Goal: Complete Application Form: Complete application form

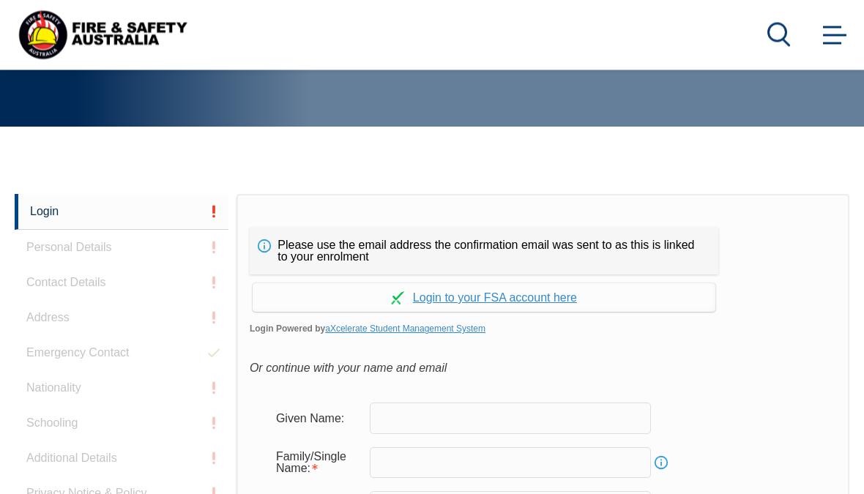
scroll to position [346, 0]
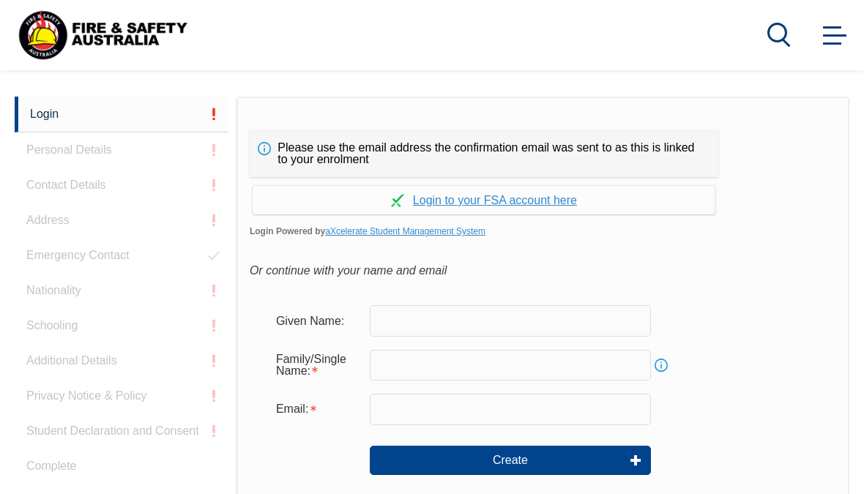
click at [520, 328] on input "text" at bounding box center [510, 320] width 281 height 31
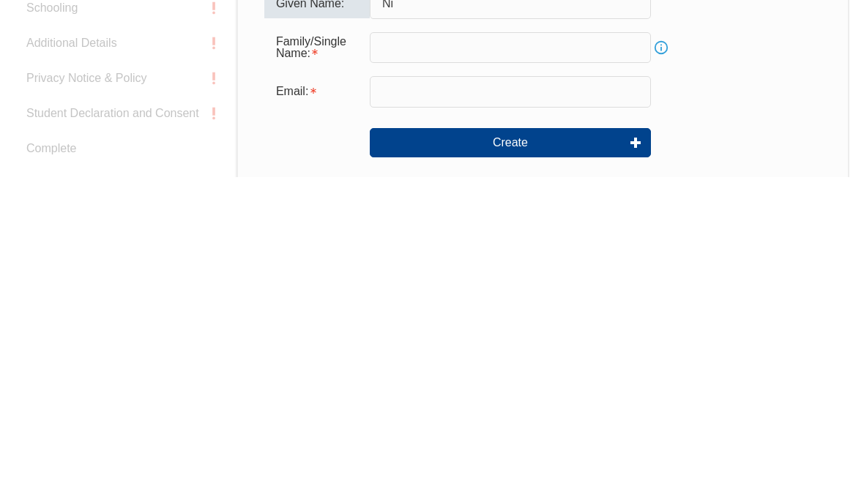
type input "Ni"
click at [531, 350] on input "text" at bounding box center [510, 365] width 281 height 31
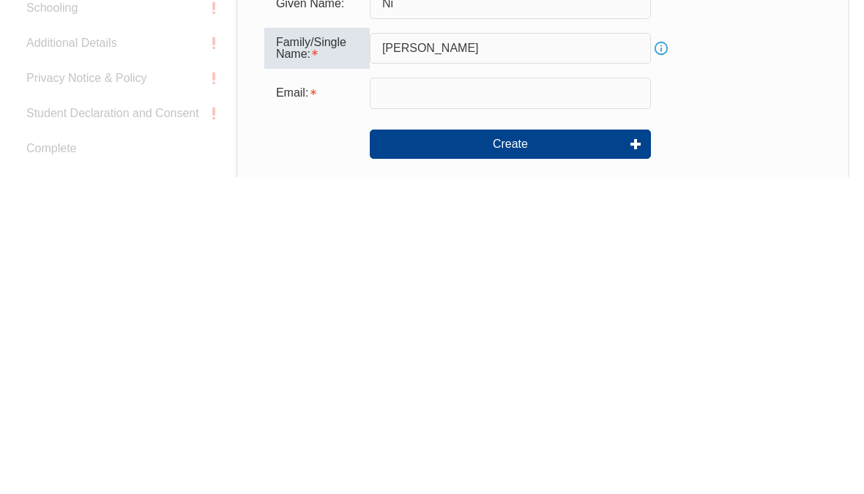
type input "Johnson"
click at [474, 395] on input "email" at bounding box center [510, 410] width 281 height 31
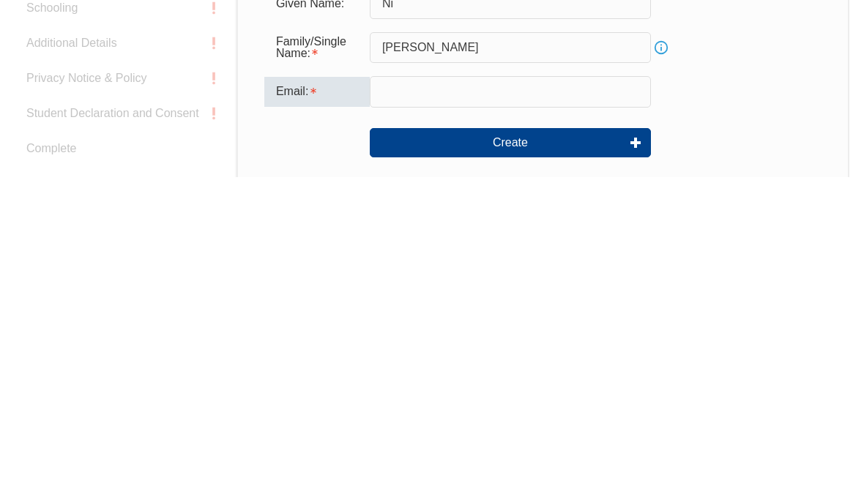
type input "Nikki.johnson@virginaustralia.com"
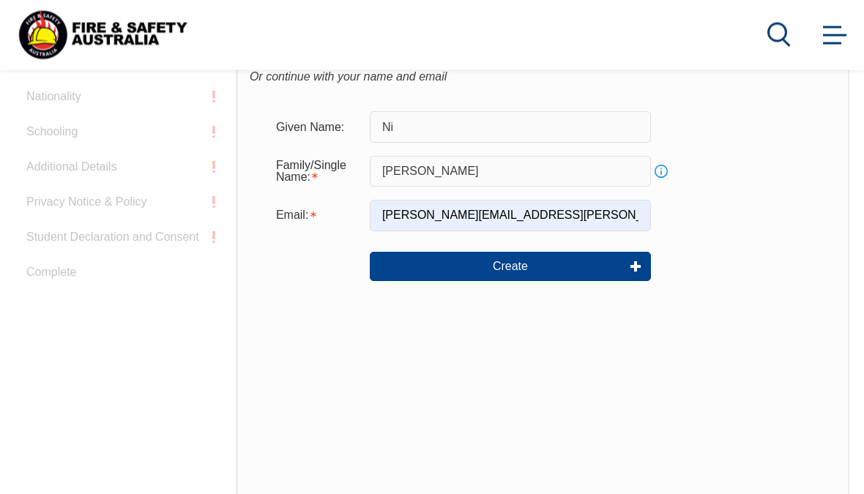
click at [491, 132] on input "Ni" at bounding box center [510, 127] width 281 height 31
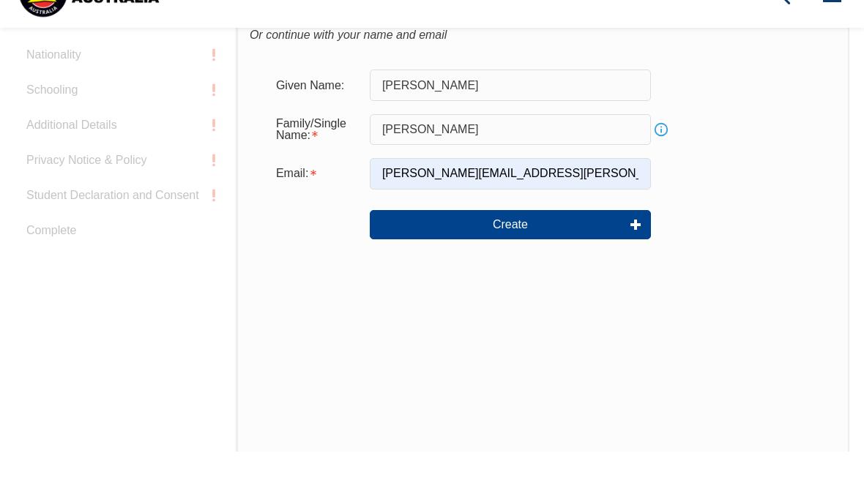
scroll to position [583, 0]
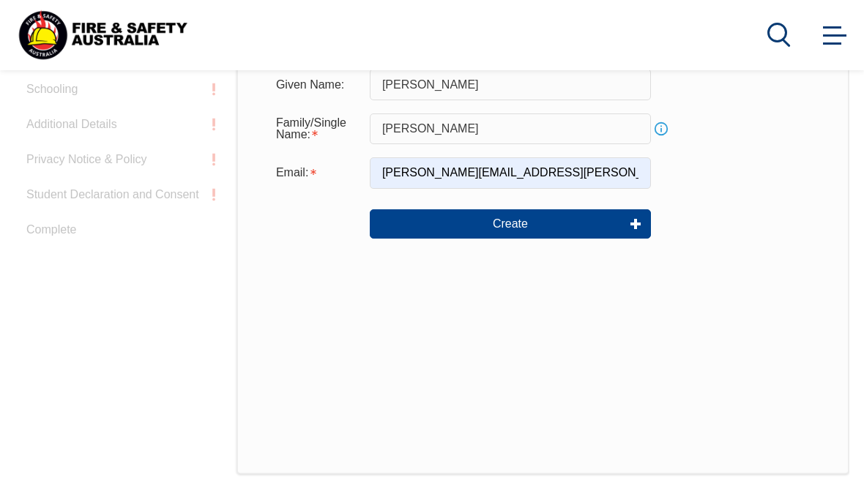
type input "Nikki"
click at [512, 231] on button "Create" at bounding box center [510, 223] width 281 height 29
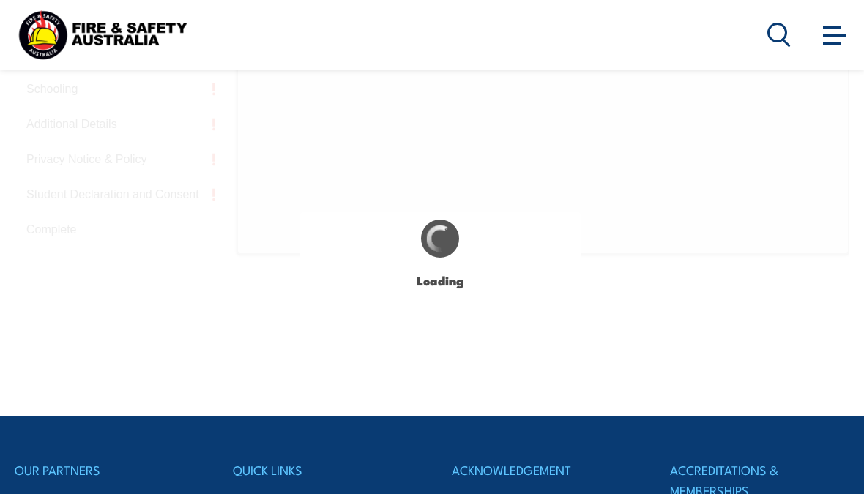
type input "Nikki"
type input "Johnson"
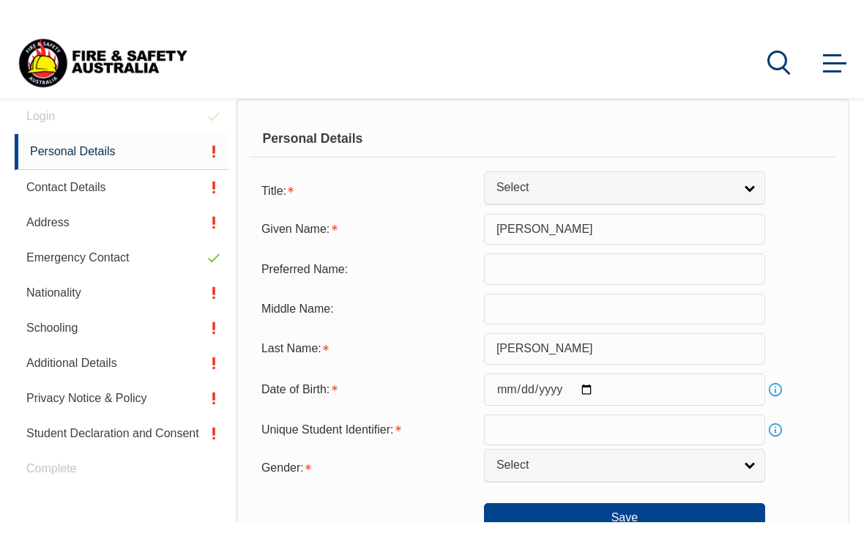
scroll to position [370, 0]
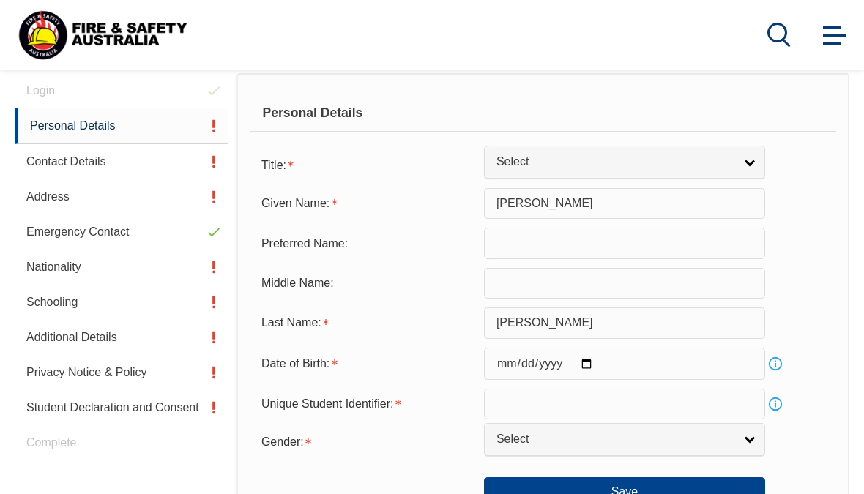
click at [596, 212] on input "Nikki" at bounding box center [624, 203] width 281 height 31
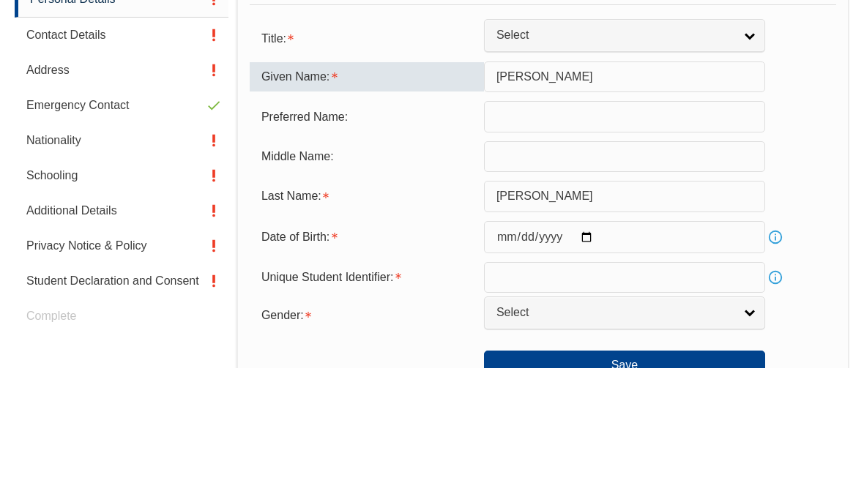
type input "Nicole"
click at [554, 228] on input "text" at bounding box center [624, 243] width 281 height 31
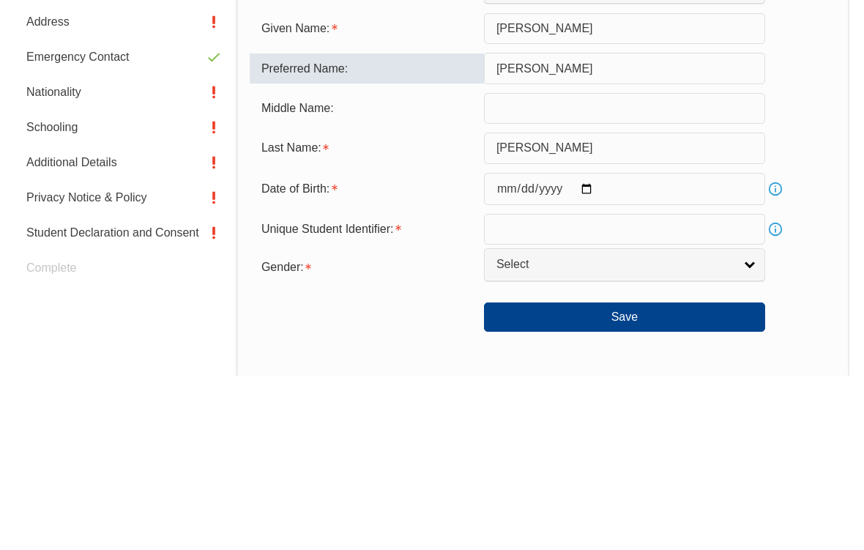
type input "Nikki"
click at [652, 268] on input "text" at bounding box center [624, 283] width 281 height 31
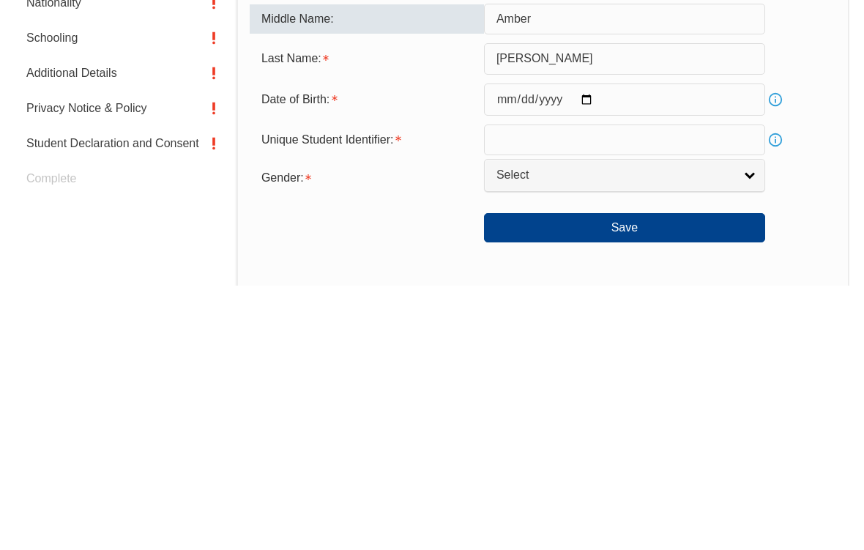
type input "Amber"
click at [641, 348] on input "date" at bounding box center [624, 364] width 281 height 32
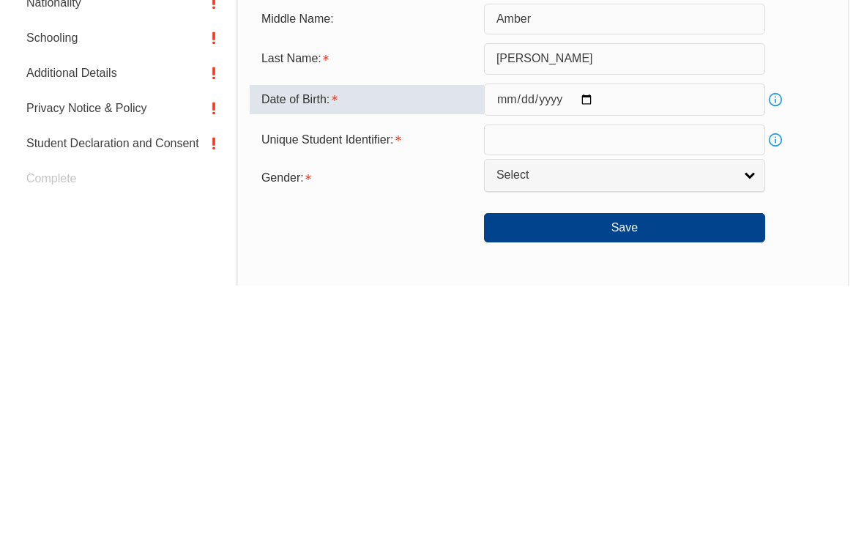
scroll to position [634, 0]
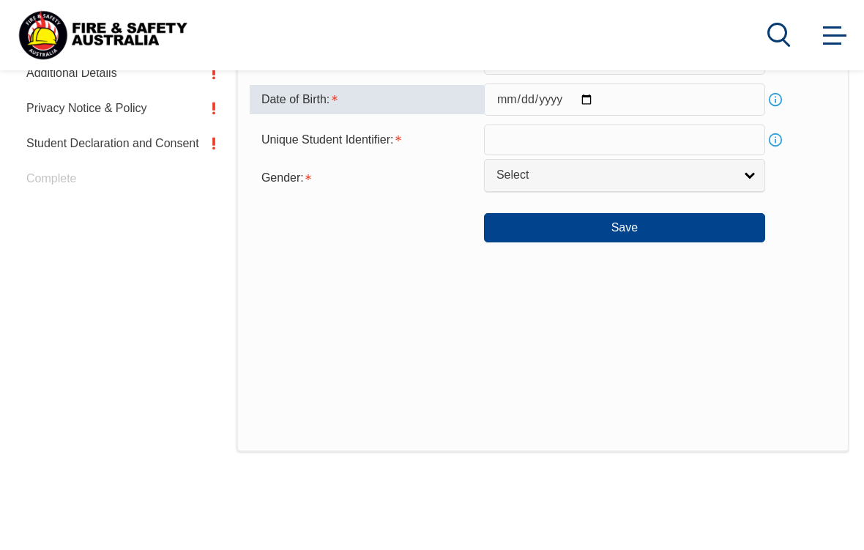
click at [599, 111] on input "1981-02-19" at bounding box center [624, 99] width 281 height 32
click at [591, 113] on input "1981-02-19" at bounding box center [624, 99] width 281 height 32
type input "1981-02-17"
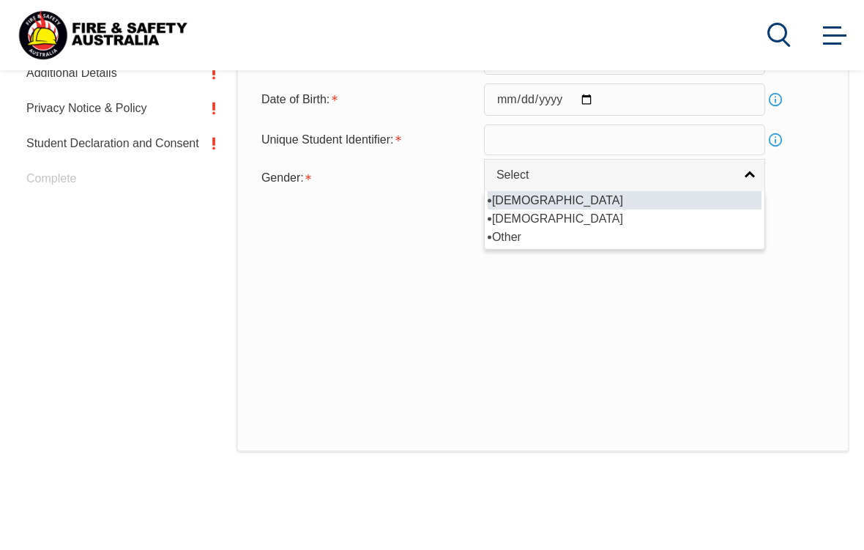
select select "F"
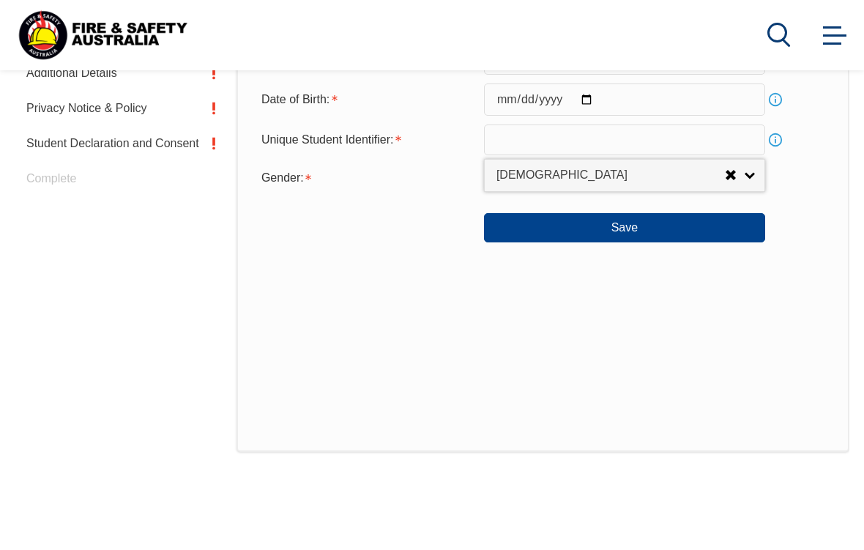
click at [656, 242] on button "Save" at bounding box center [624, 227] width 281 height 29
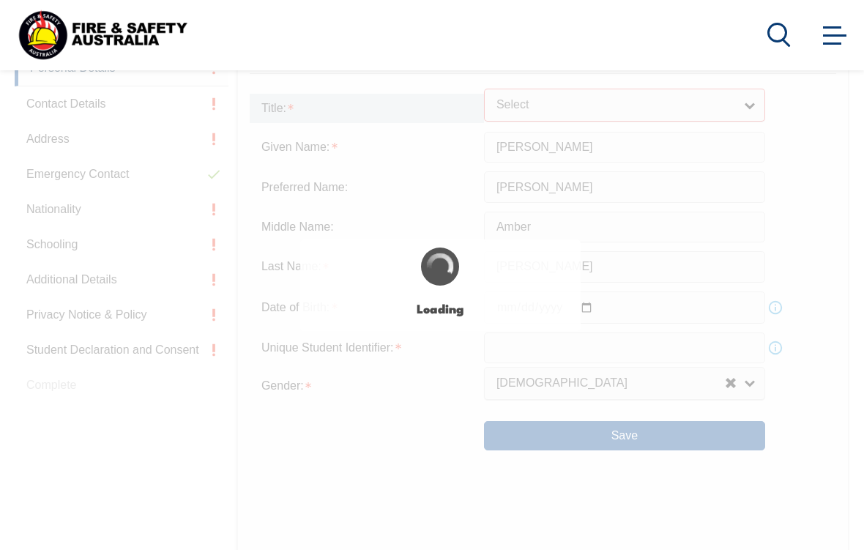
scroll to position [440, 0]
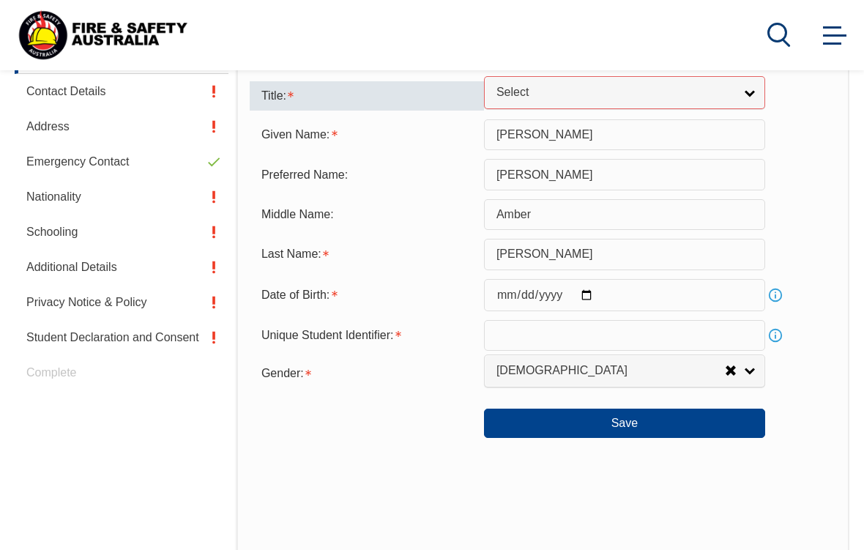
select select "Mrs"
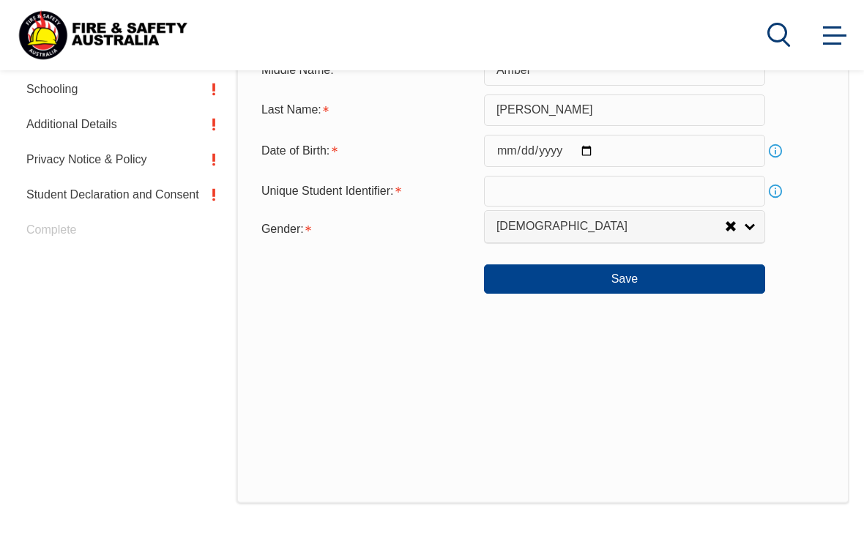
scroll to position [587, 0]
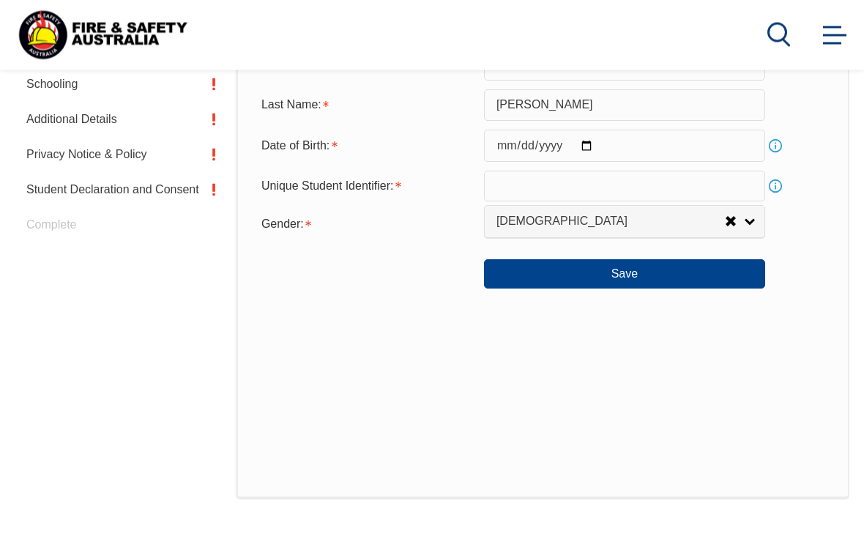
click at [646, 289] on button "Save" at bounding box center [624, 274] width 281 height 29
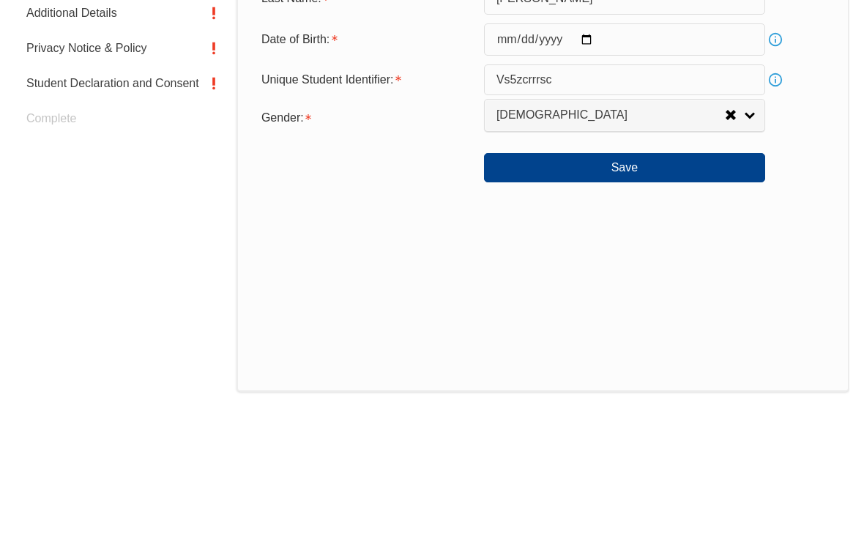
scroll to position [694, 0]
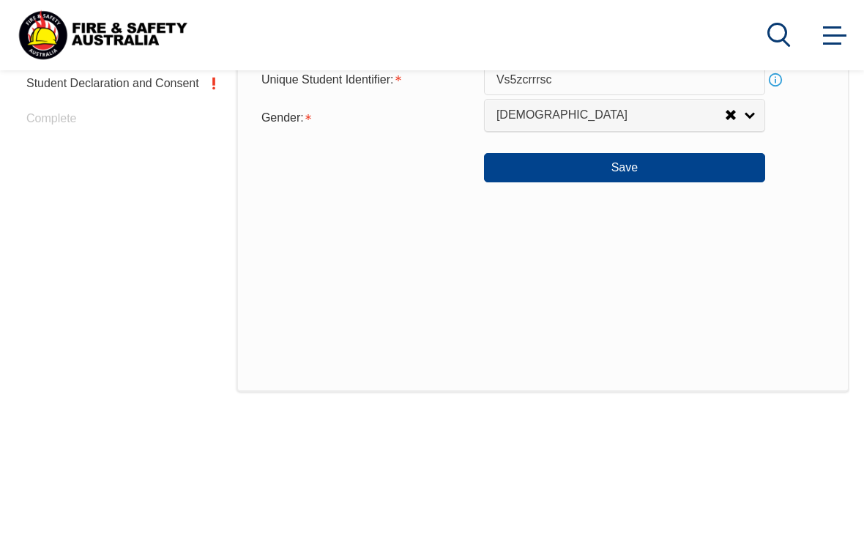
click at [645, 182] on button "Save" at bounding box center [624, 167] width 281 height 29
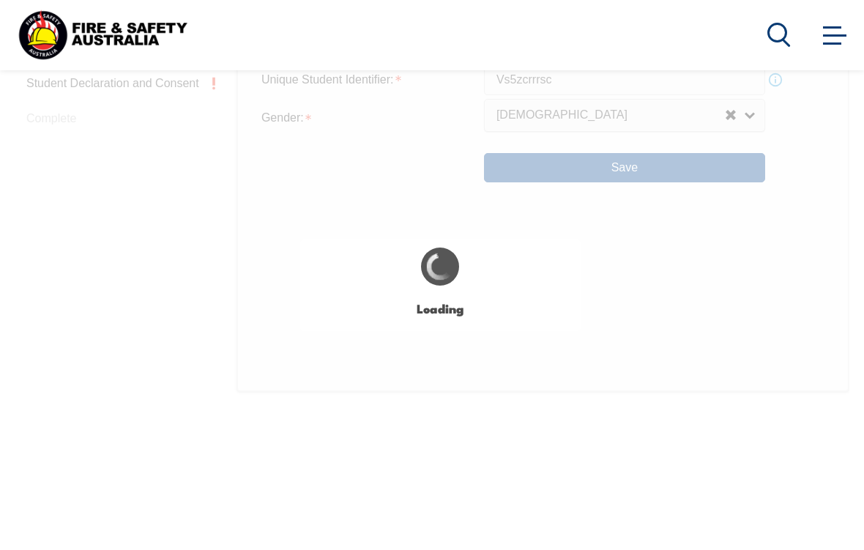
type input "VS5ZCRRRSC"
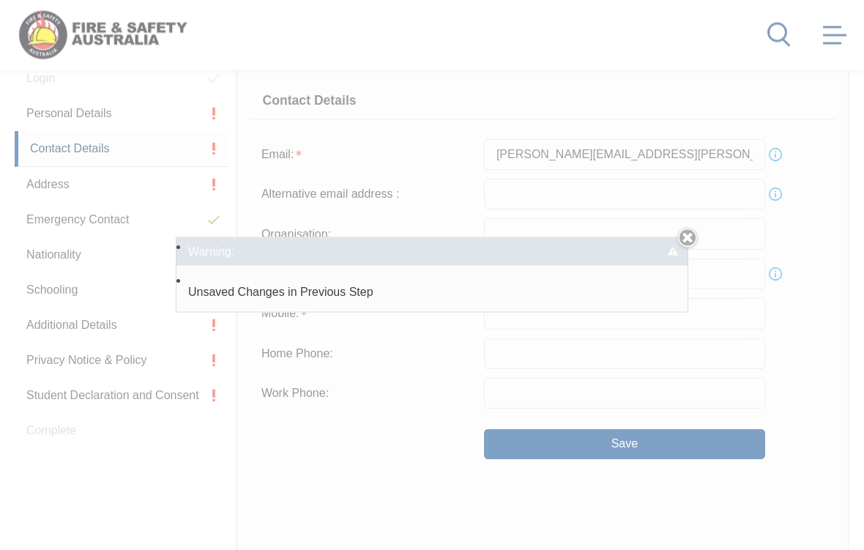
scroll to position [370, 0]
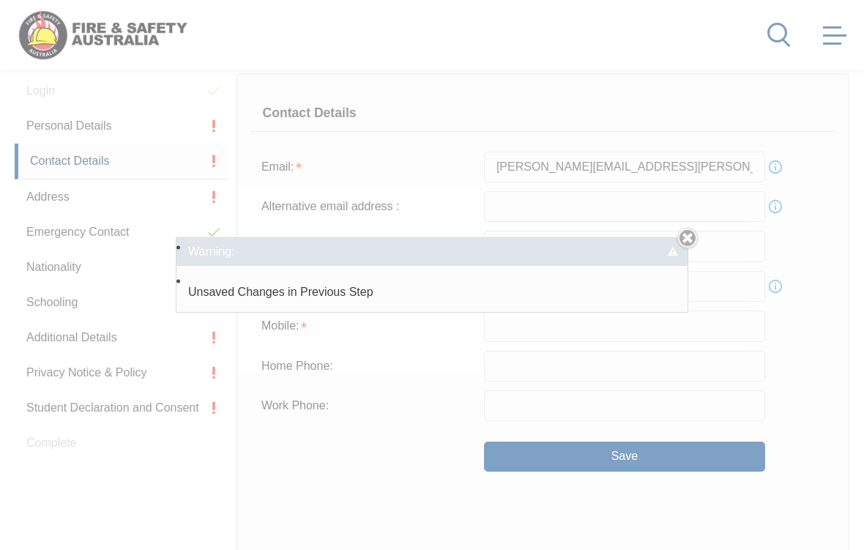
click at [699, 243] on div "Add Student: Given Name: Nikki Family/Single Name: Johnson Info Email: Nikki.jo…" at bounding box center [432, 275] width 864 height 550
click at [681, 248] on link "Close" at bounding box center [687, 238] width 20 height 20
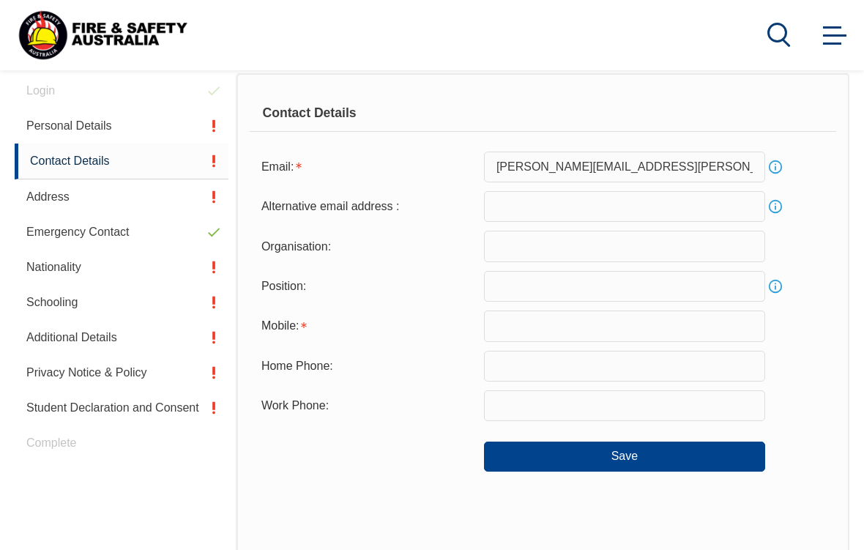
click at [389, 485] on div "Contact Details Email: Nikki.johnson@virginaustralia.com Info Alternative email…" at bounding box center [542, 376] width 613 height 607
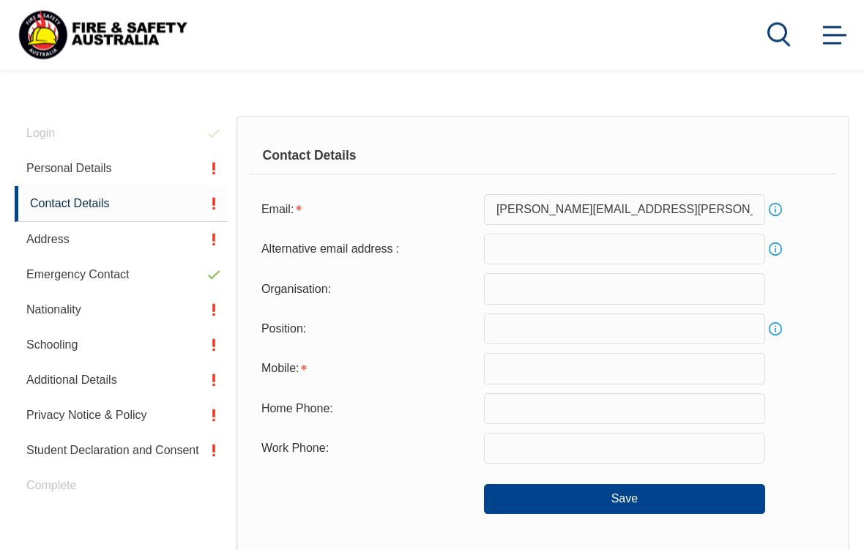
scroll to position [326, 0]
click at [555, 263] on input "email" at bounding box center [624, 249] width 281 height 31
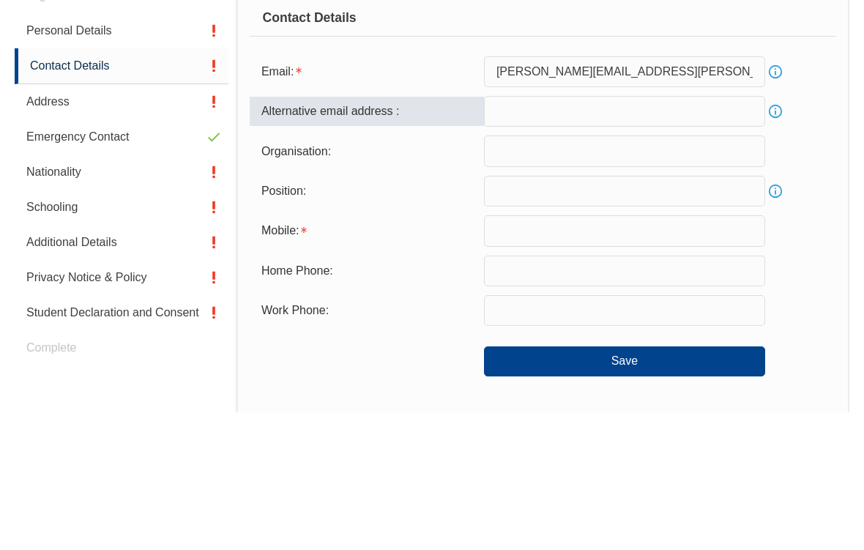
type input "nikkieastmure@outlook.com"
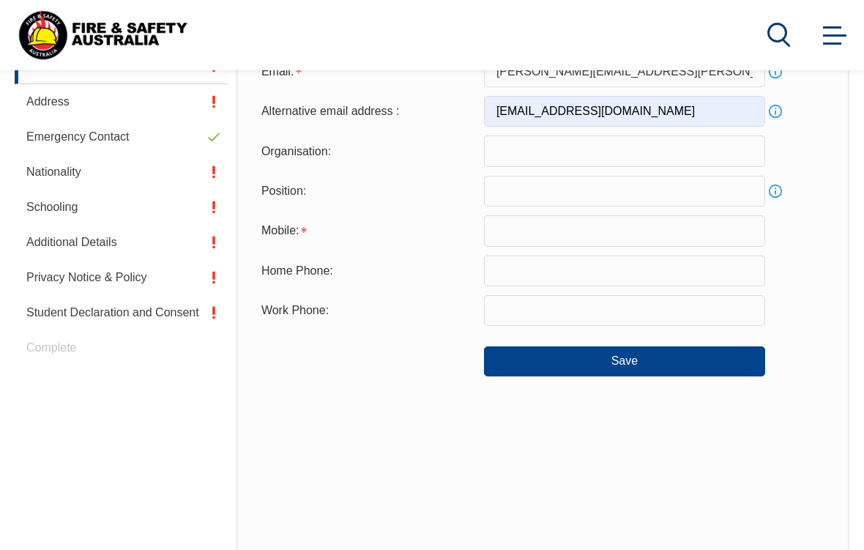
click at [597, 156] on input "text" at bounding box center [624, 150] width 281 height 31
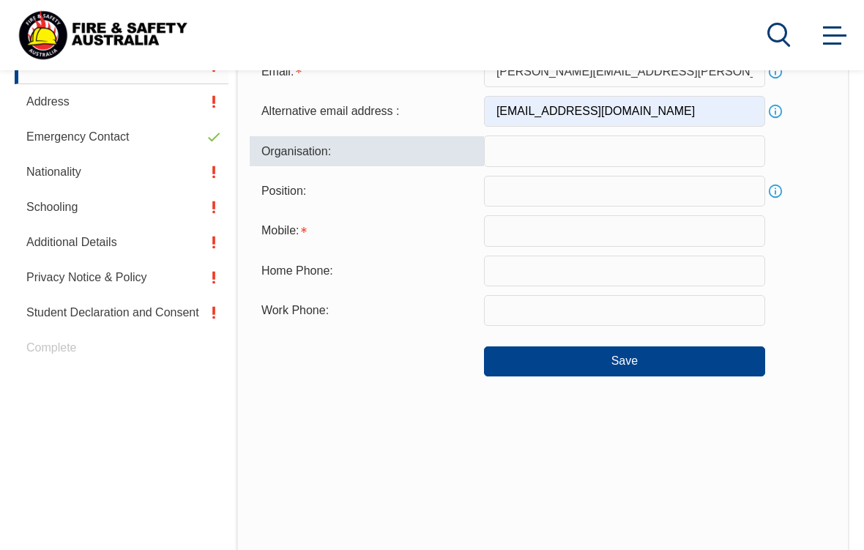
scroll to position [464, 0]
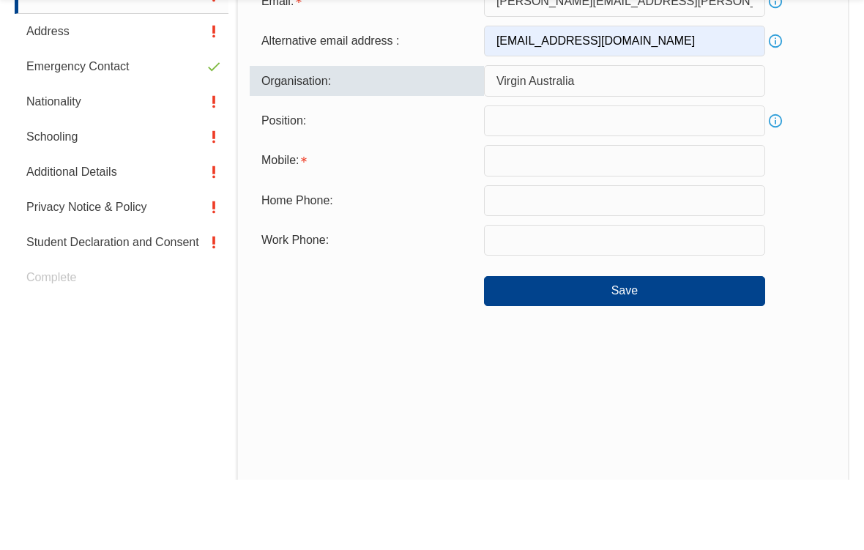
type input "Virgin Australia"
click at [678, 176] on input "text" at bounding box center [624, 191] width 281 height 31
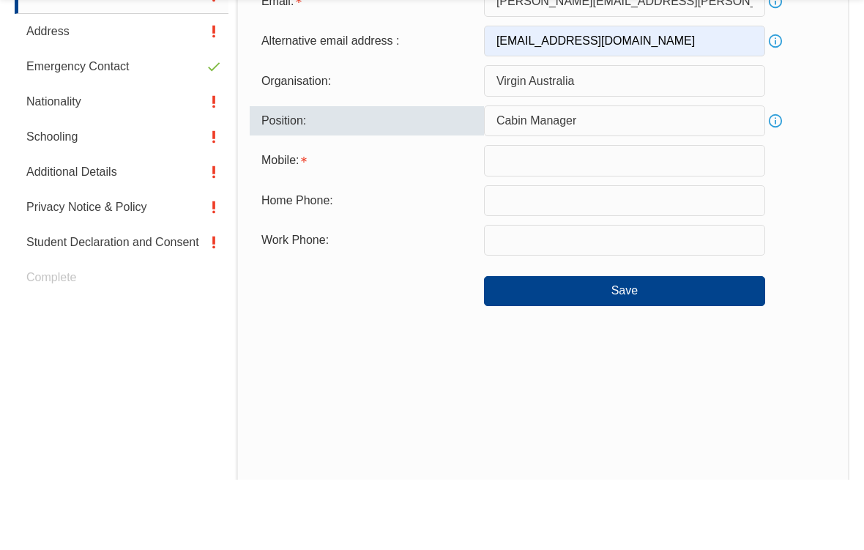
type input "Cabin Manager"
click at [624, 216] on input "text" at bounding box center [624, 231] width 281 height 31
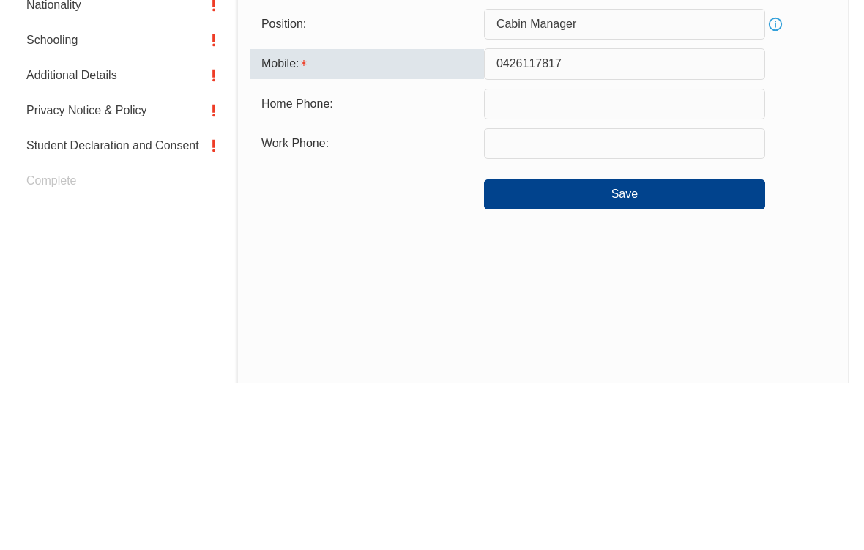
type input "0426117817"
click at [642, 347] on button "Save" at bounding box center [624, 361] width 281 height 29
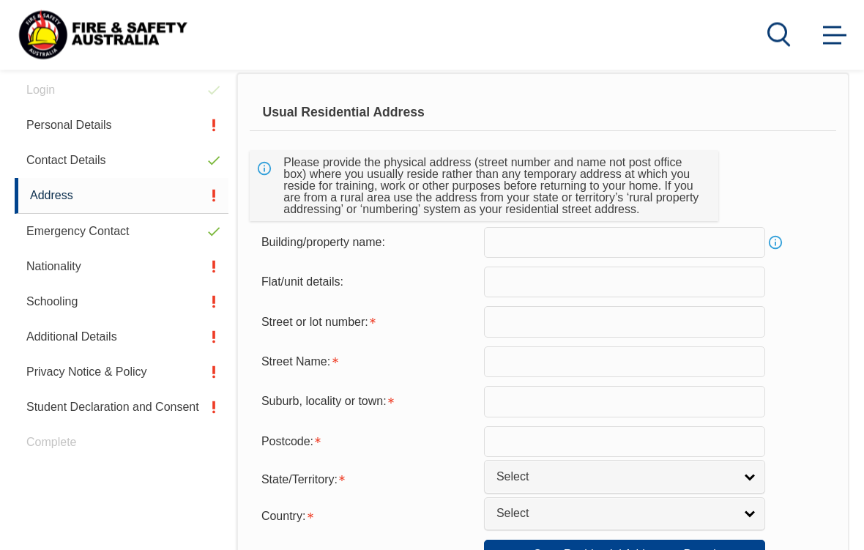
scroll to position [370, 0]
click at [530, 329] on input "text" at bounding box center [624, 322] width 281 height 31
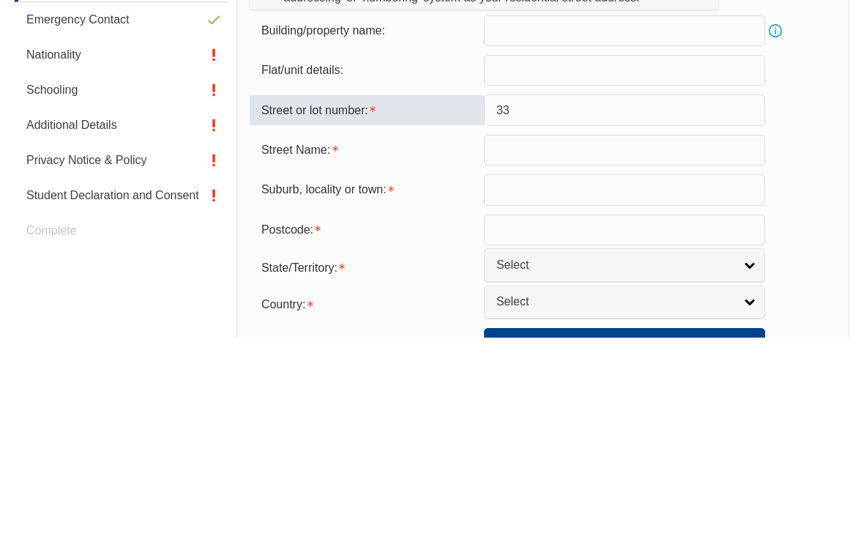
type input "33 cranhaven road"
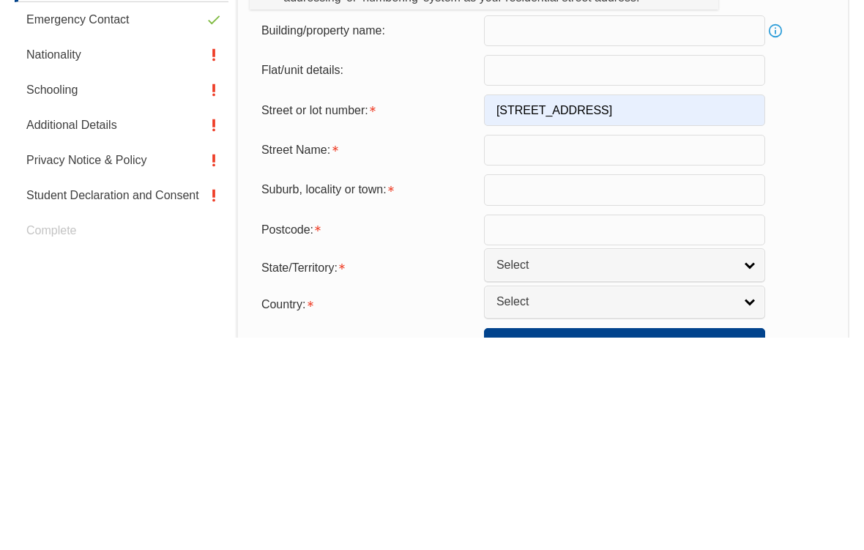
type input "Langwarrin"
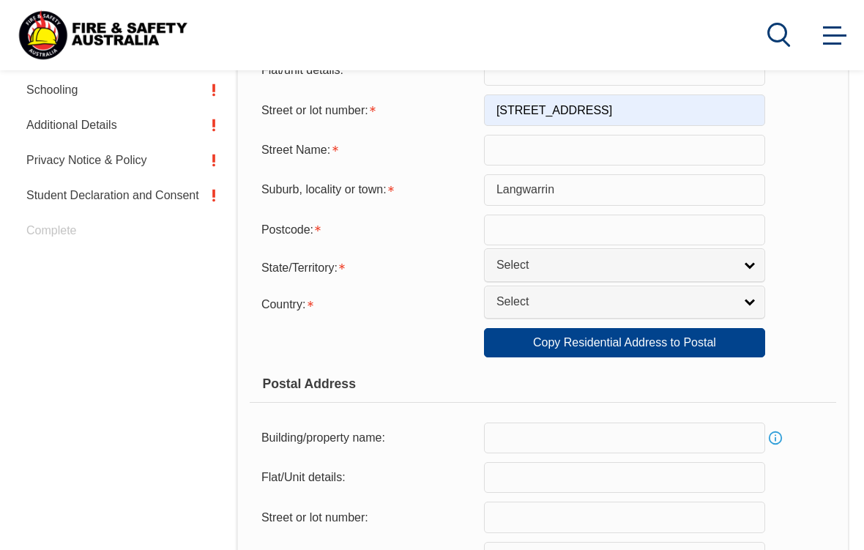
type input "3910"
select select "1101"
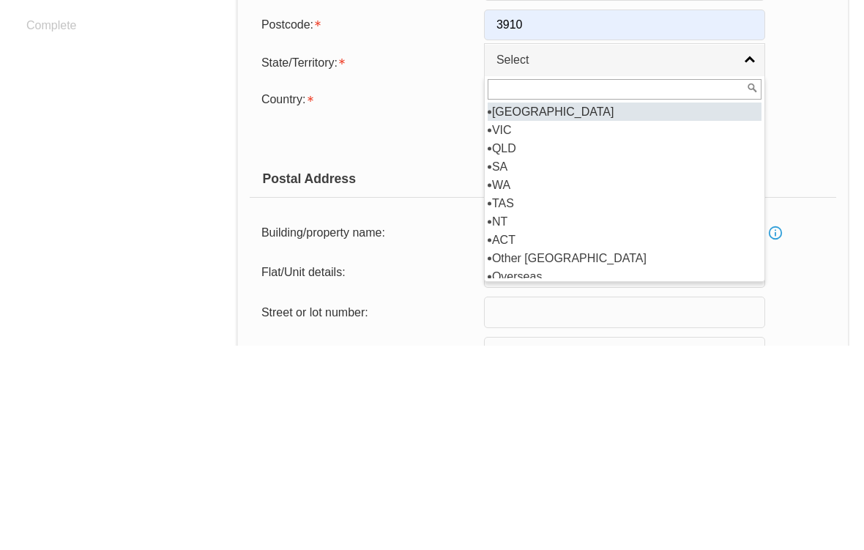
select select "VIC"
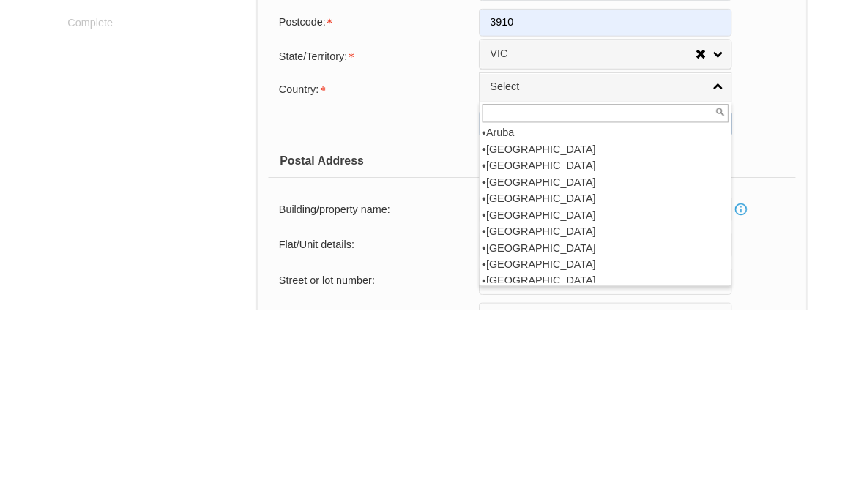
scroll to position [222, 0]
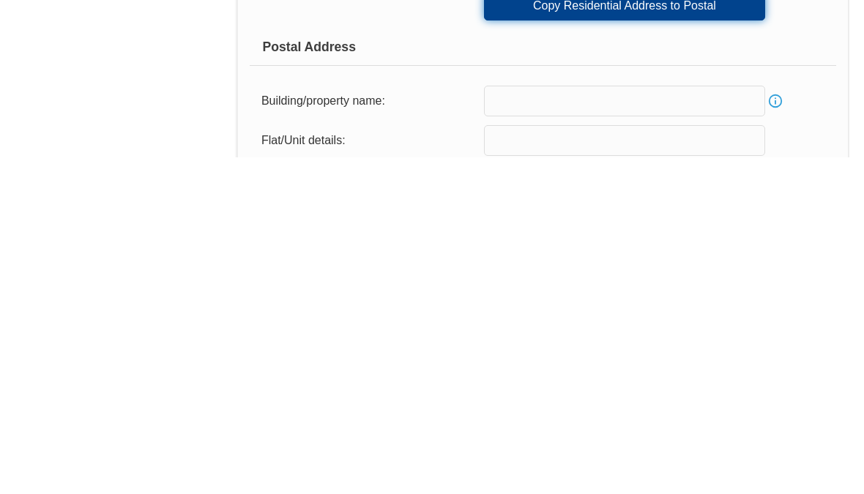
click at [597, 328] on link "Copy Residential Address to Postal" at bounding box center [624, 342] width 281 height 29
type input "33 cranhaven road"
type input "Langwarrin"
select select "VIC"
type input "3910"
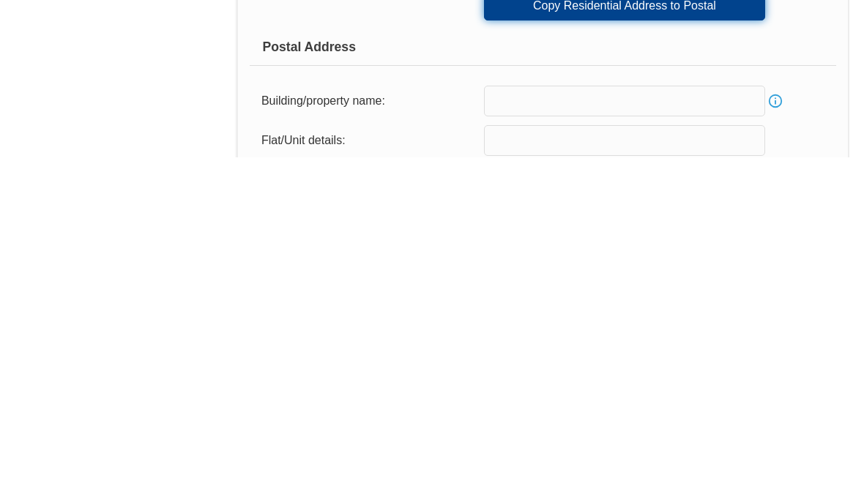
select select "1101"
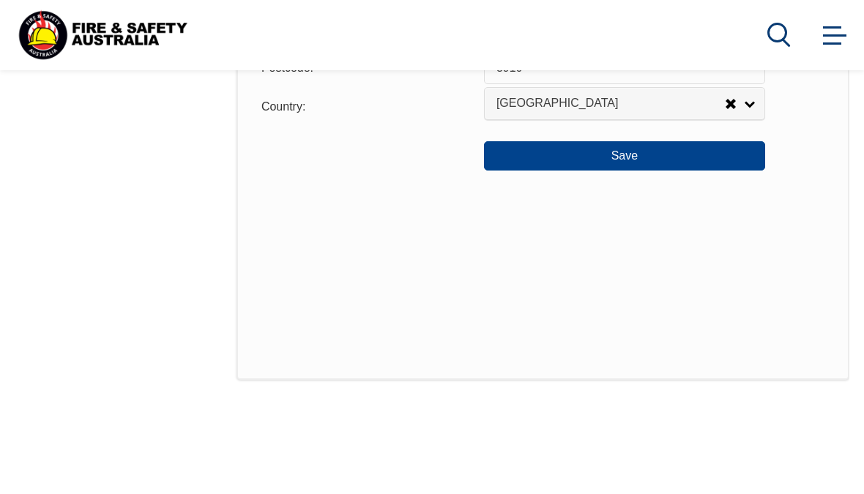
click at [635, 171] on button "Save" at bounding box center [624, 155] width 281 height 29
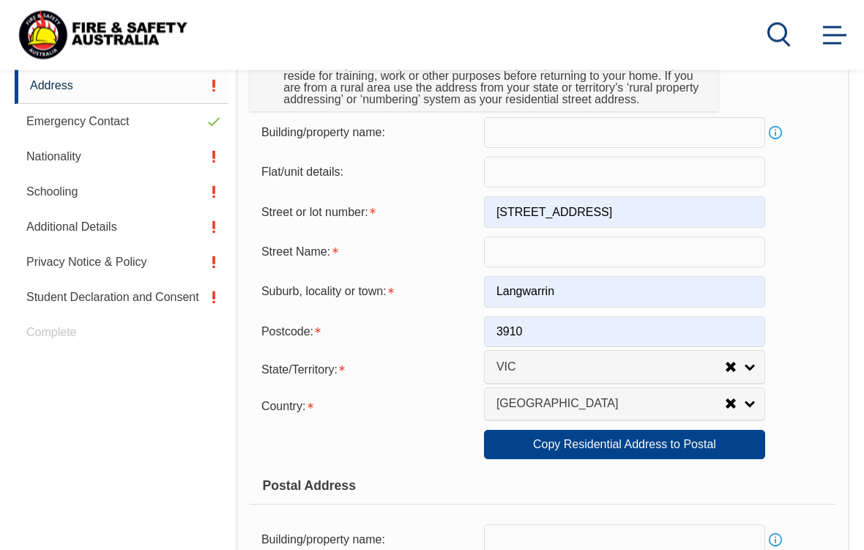
scroll to position [482, 0]
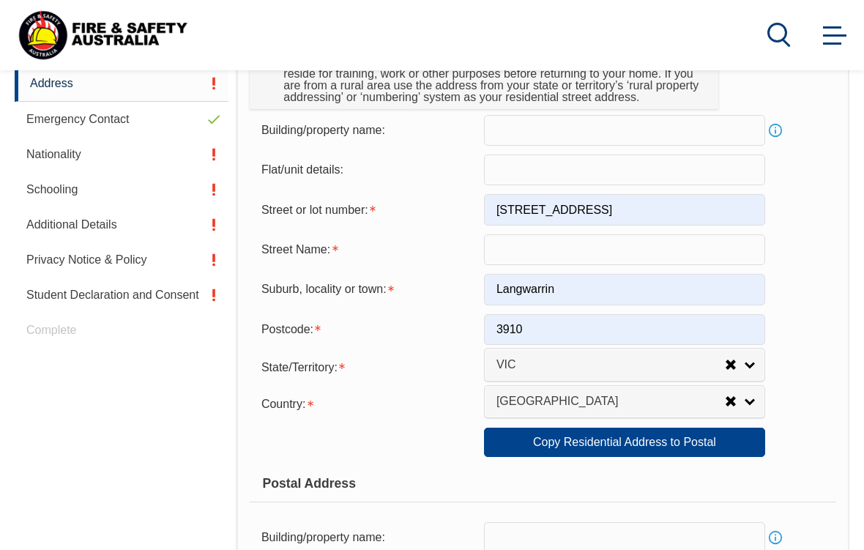
click at [622, 223] on input "33 cranhaven road" at bounding box center [624, 209] width 281 height 31
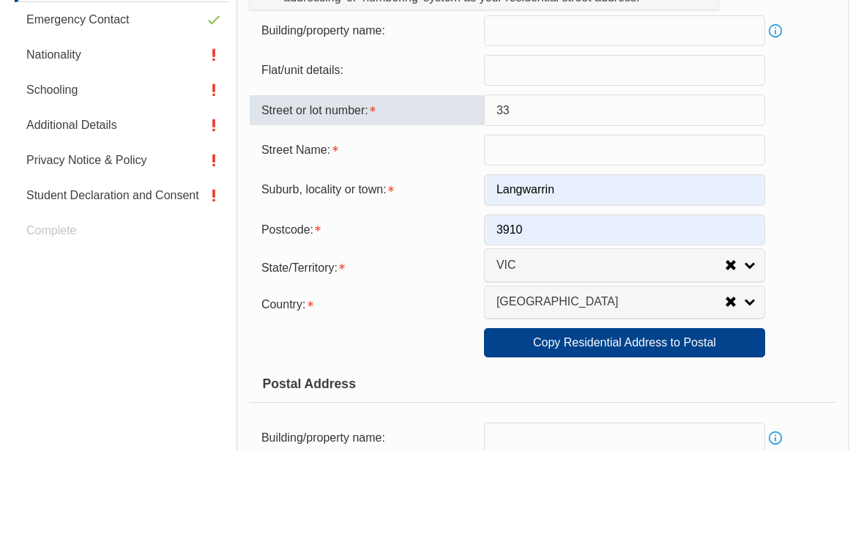
type input "33"
click at [528, 234] on input "text" at bounding box center [624, 249] width 281 height 31
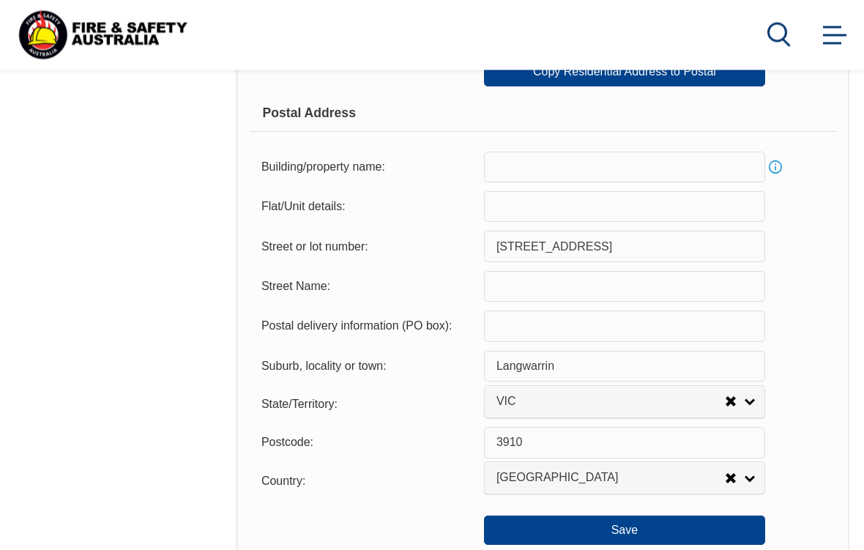
scroll to position [853, 0]
type input "Cranhaven Road"
click at [660, 261] on input "33 cranhaven road" at bounding box center [624, 246] width 281 height 31
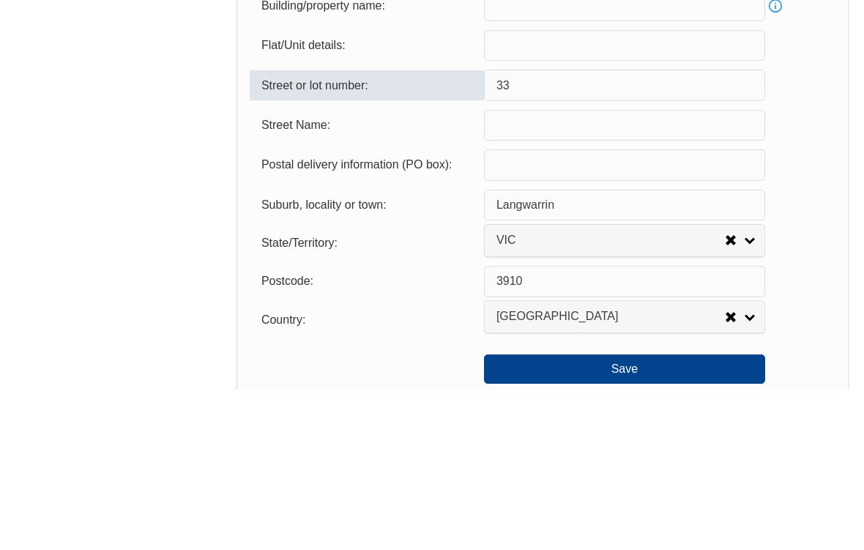
type input "33"
click at [514, 271] on input "text" at bounding box center [624, 286] width 281 height 31
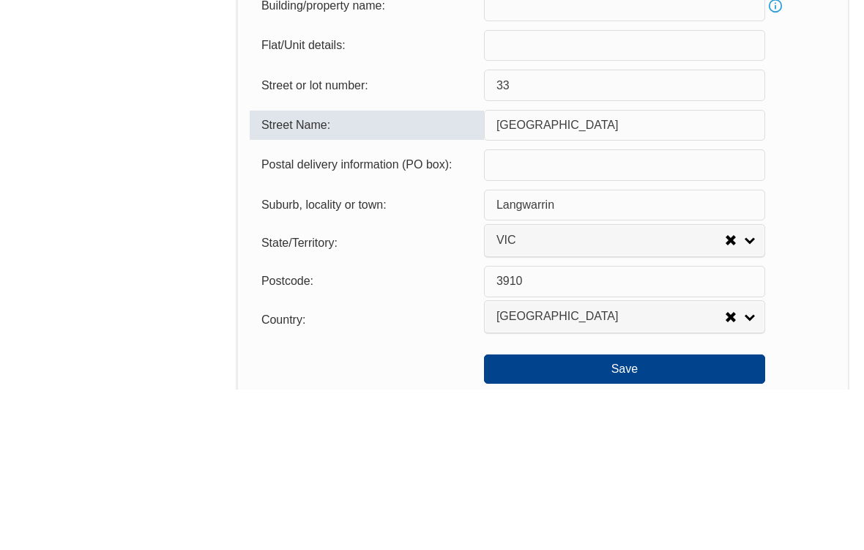
scroll to position [1014, 0]
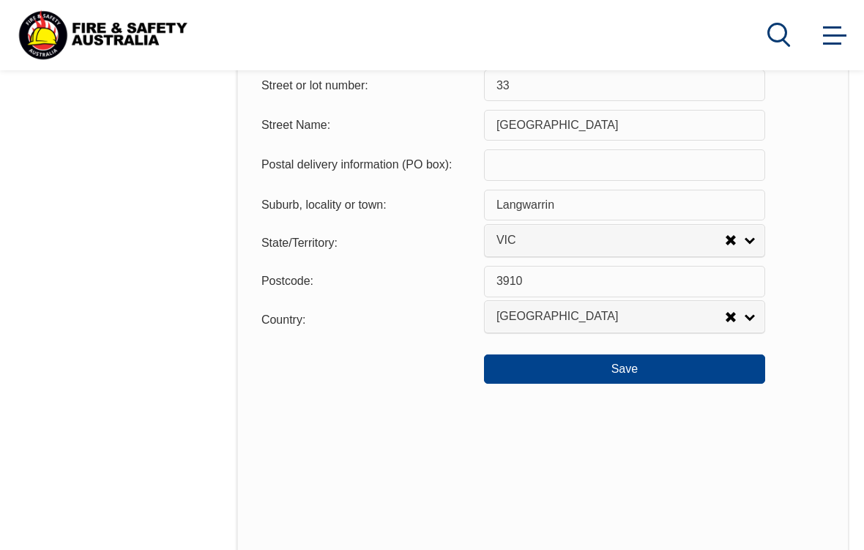
type input "Cranhaven road"
click at [626, 383] on button "Save" at bounding box center [624, 368] width 281 height 29
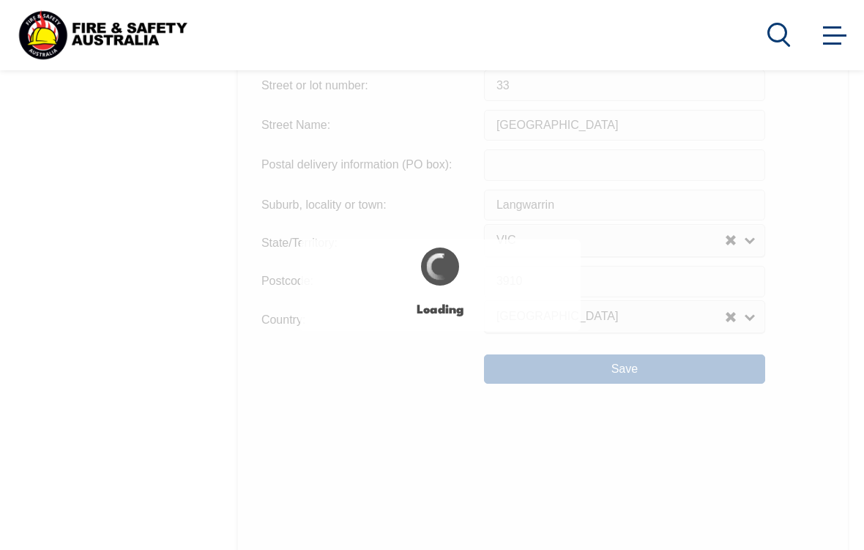
type input "33"
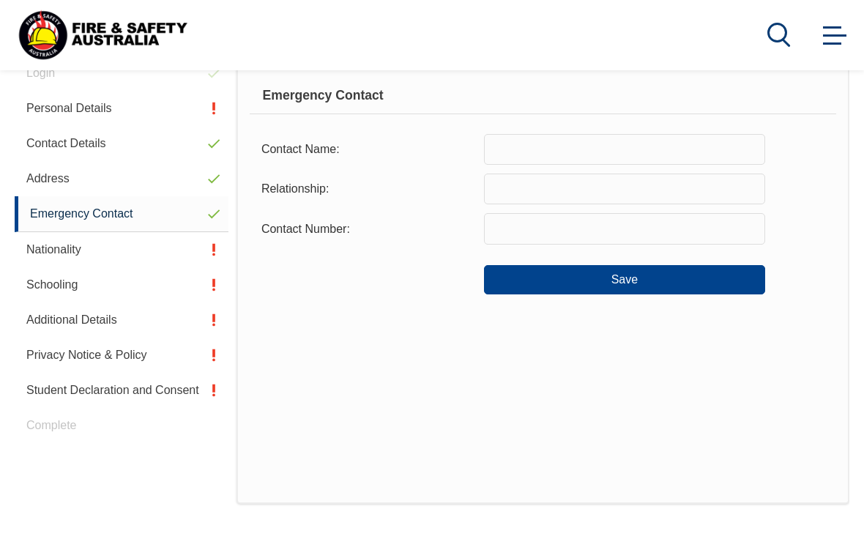
scroll to position [370, 0]
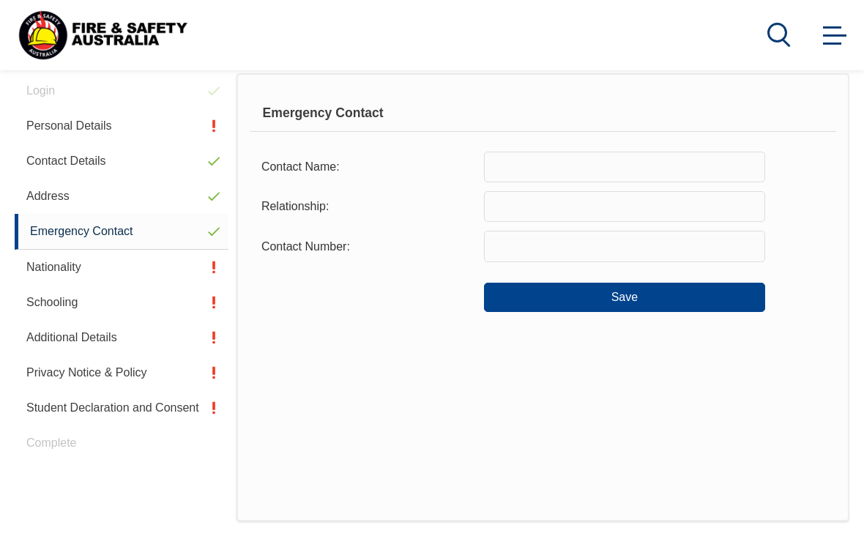
click at [599, 159] on input "text" at bounding box center [624, 166] width 281 height 31
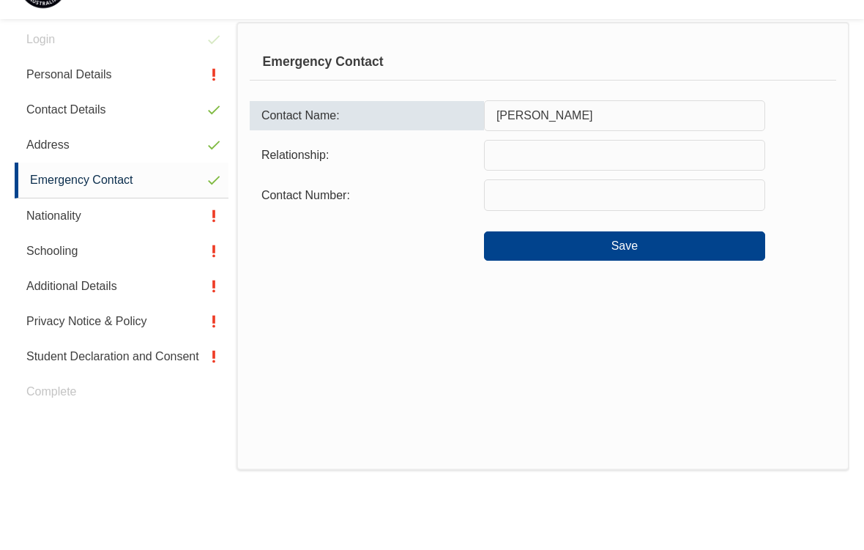
type input "Daniel Johnson"
click at [626, 191] on input "text" at bounding box center [624, 206] width 281 height 31
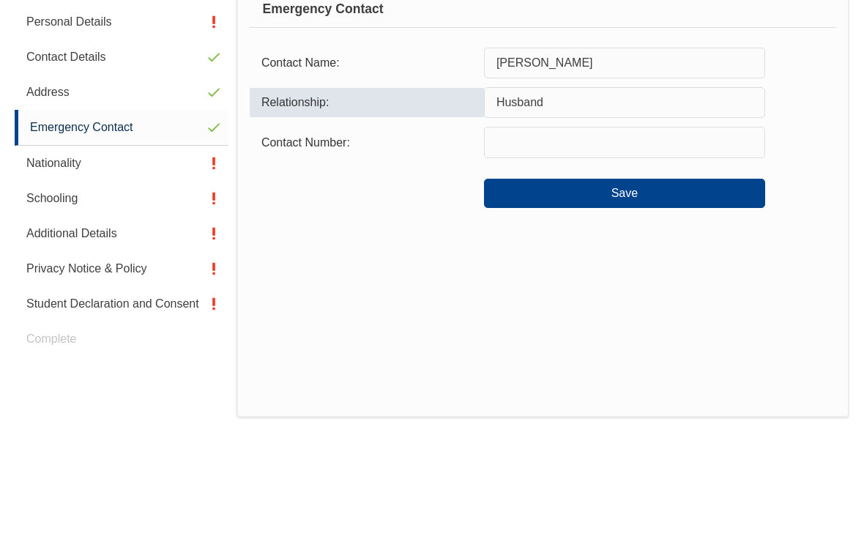
type input "Husband"
click at [610, 231] on input "text" at bounding box center [624, 246] width 281 height 31
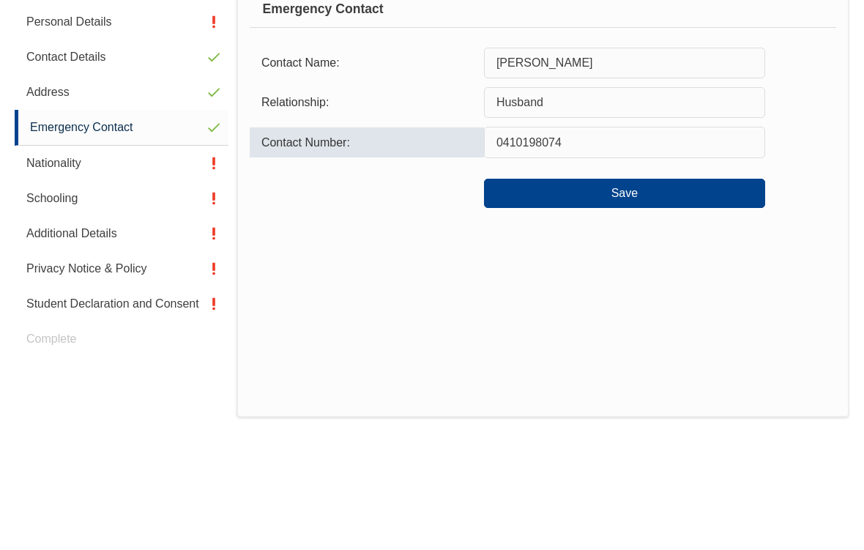
type input "0410198074"
click at [631, 282] on button "Save" at bounding box center [624, 296] width 281 height 29
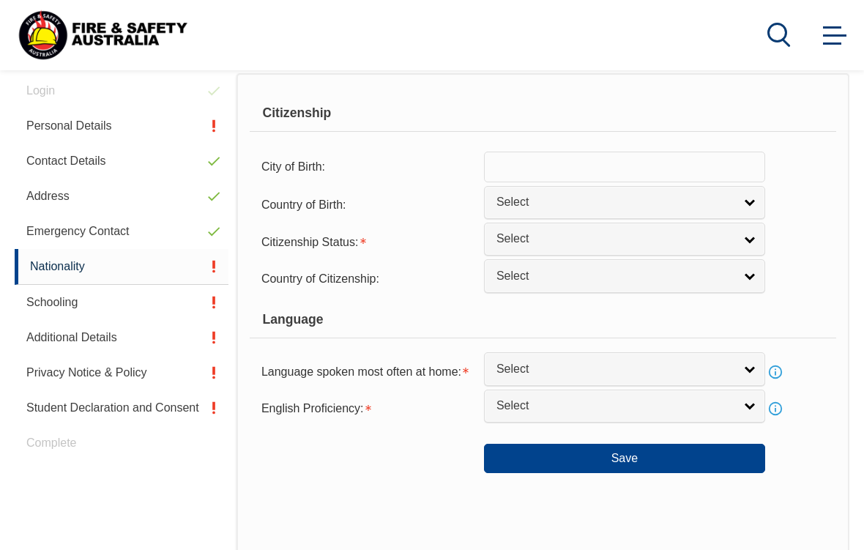
click at [727, 168] on input "text" at bounding box center [624, 166] width 281 height 31
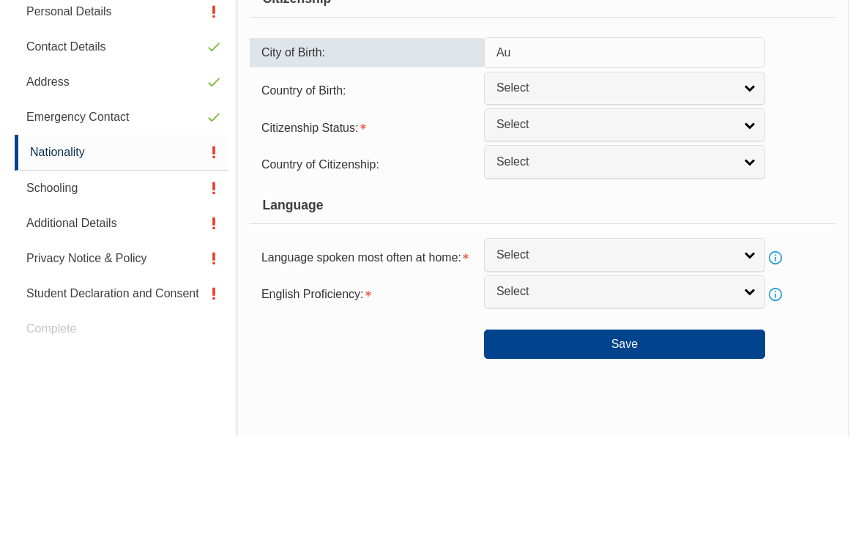
type input "A"
type input "Melbourne"
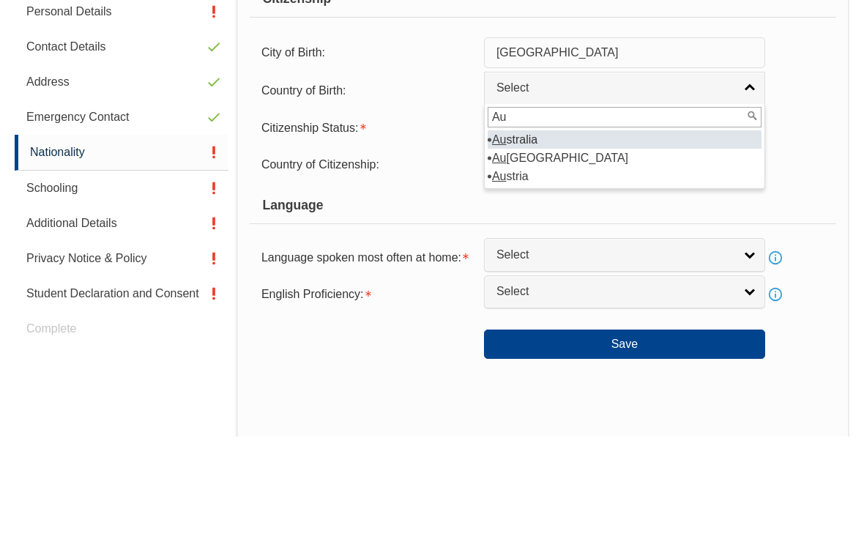
type input "Aus"
select select "1101"
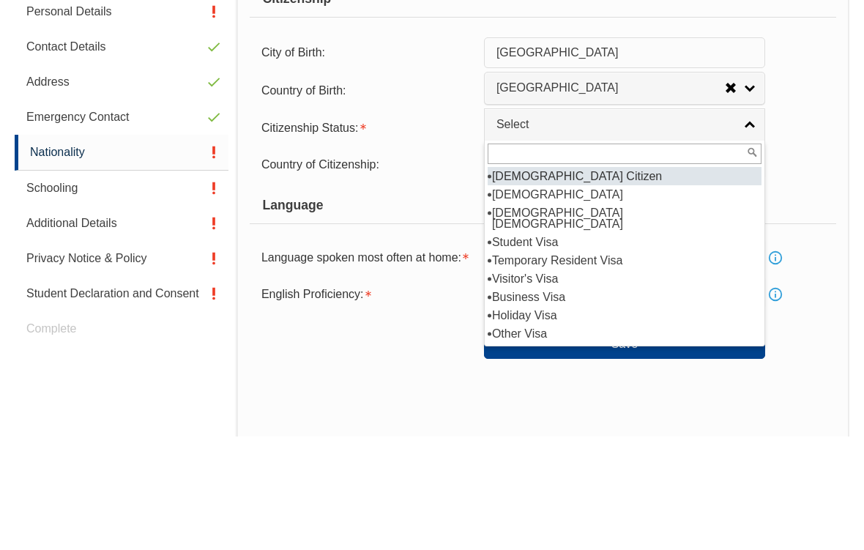
select select "1"
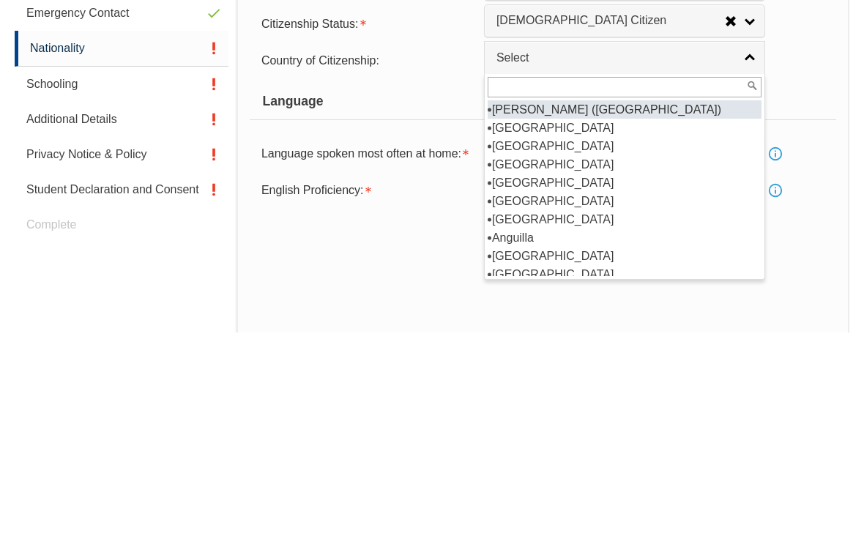
type input "E"
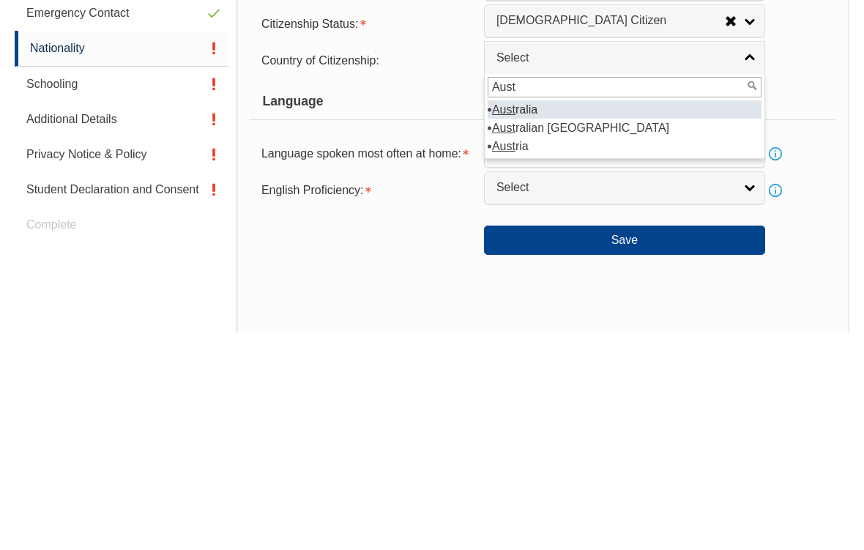
type input "Aust"
click at [508, 321] on em "Aust" at bounding box center [503, 327] width 23 height 12
select select "1101"
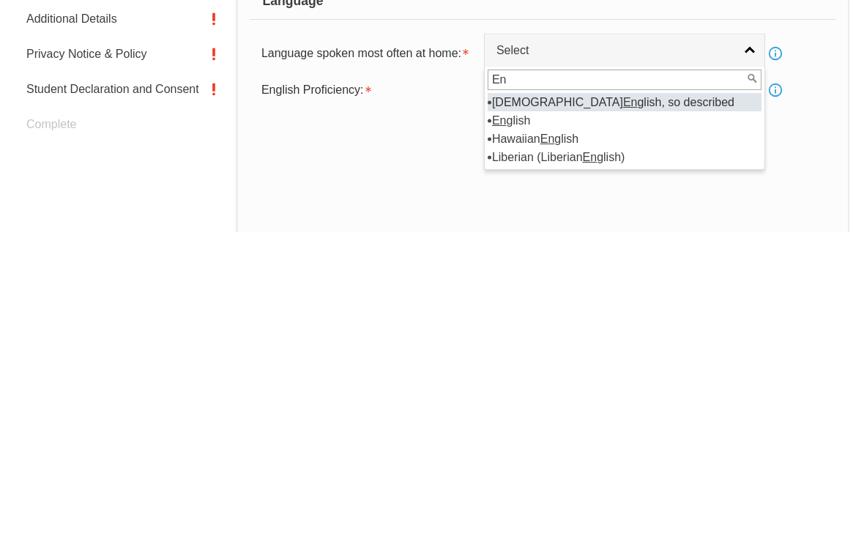
type input "Eng"
select select "9403"
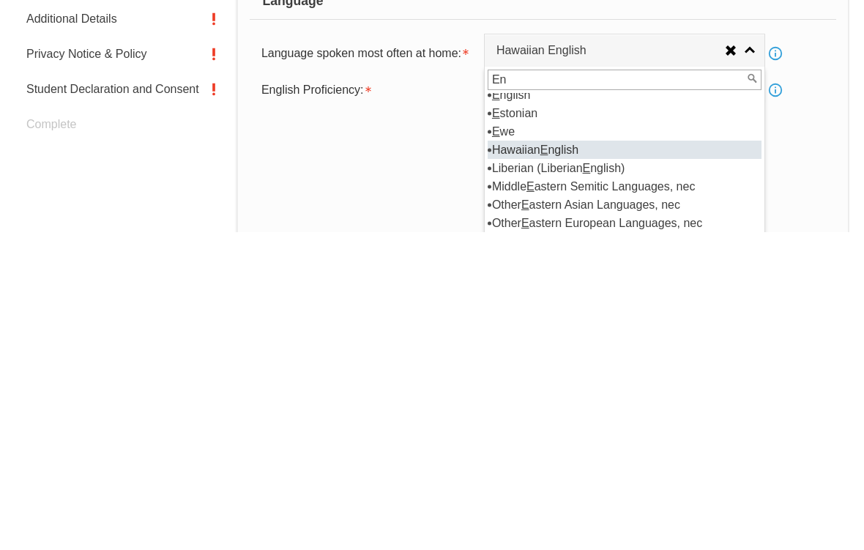
scroll to position [0, 0]
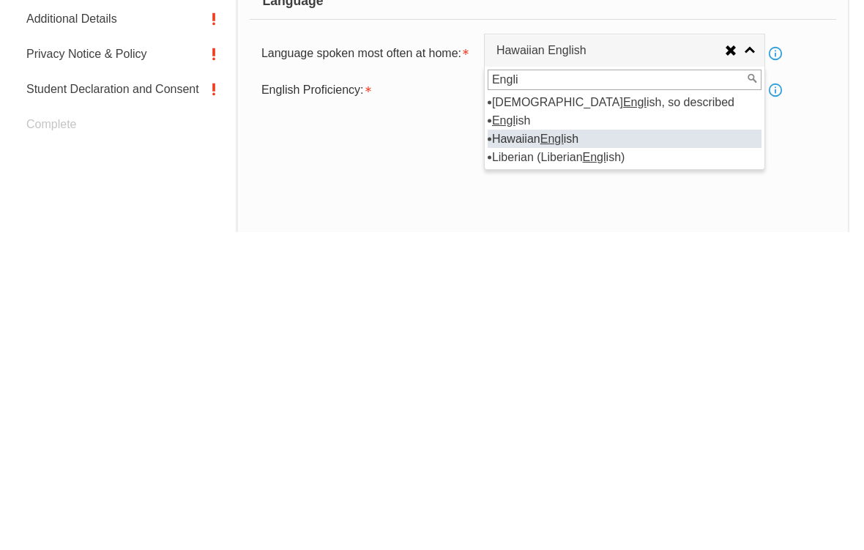
type input "Englis"
select select "1201"
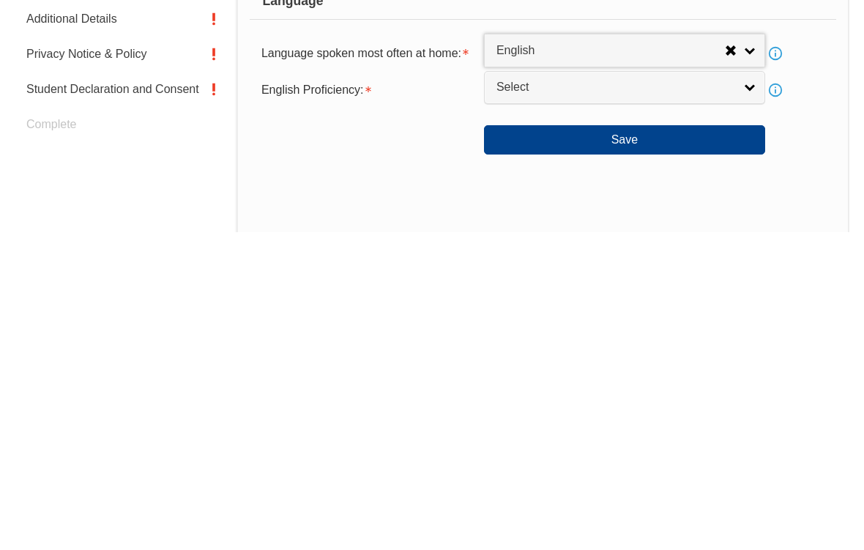
scroll to position [688, 0]
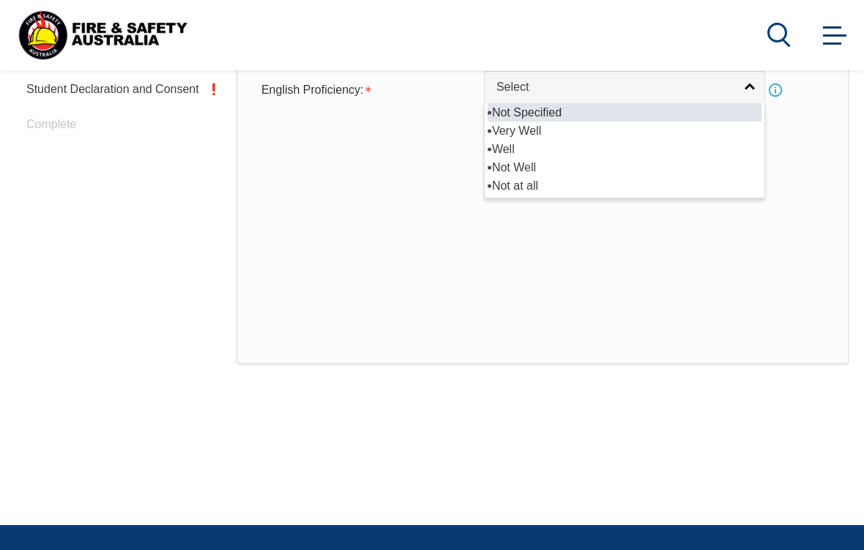
select select "1"
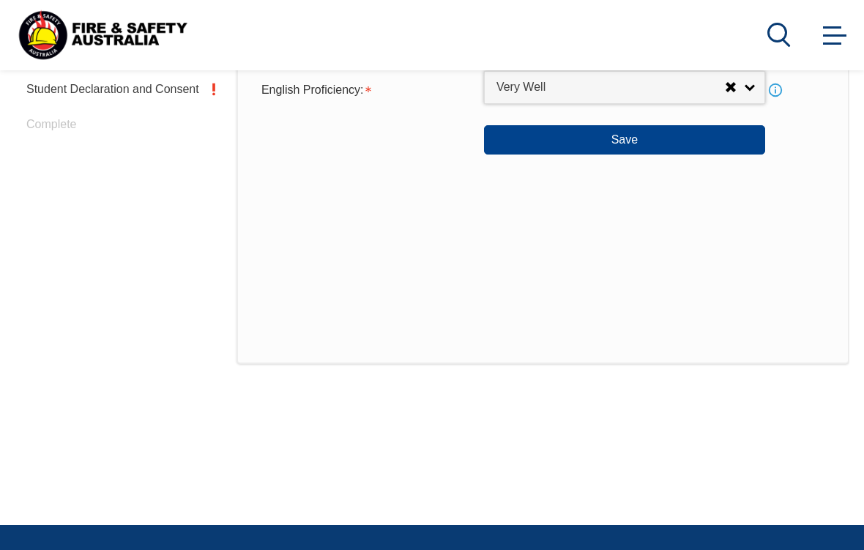
click at [651, 154] on button "Save" at bounding box center [624, 139] width 281 height 29
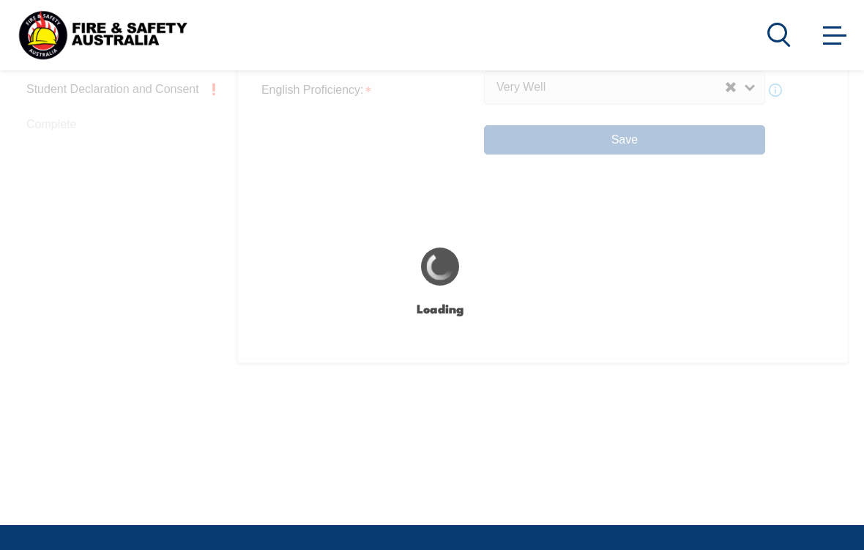
select select "false"
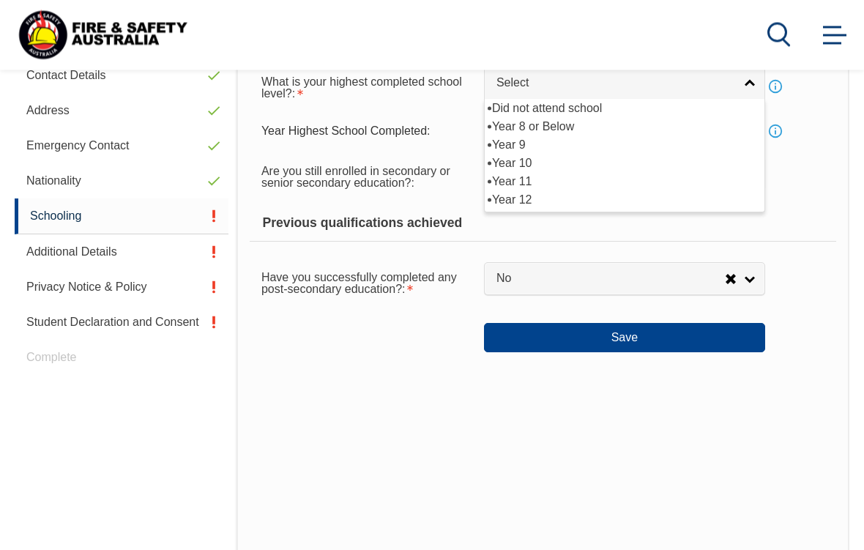
scroll to position [455, 0]
click at [528, 209] on li "Year 12" at bounding box center [624, 199] width 274 height 18
select select "12"
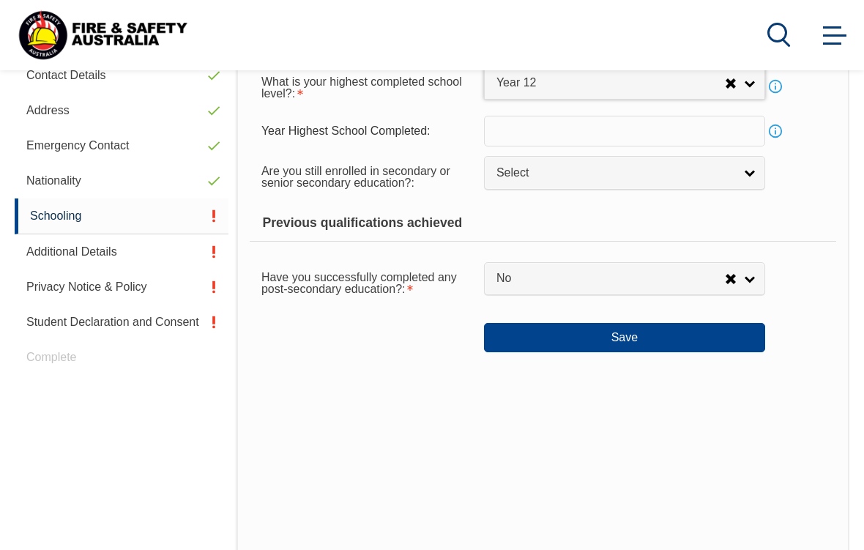
click at [606, 134] on input "text" at bounding box center [624, 131] width 281 height 31
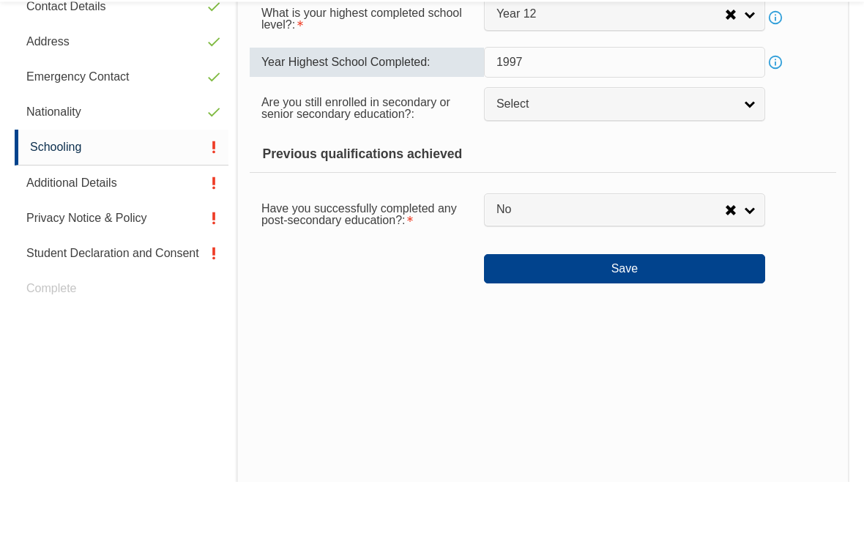
type input "1997"
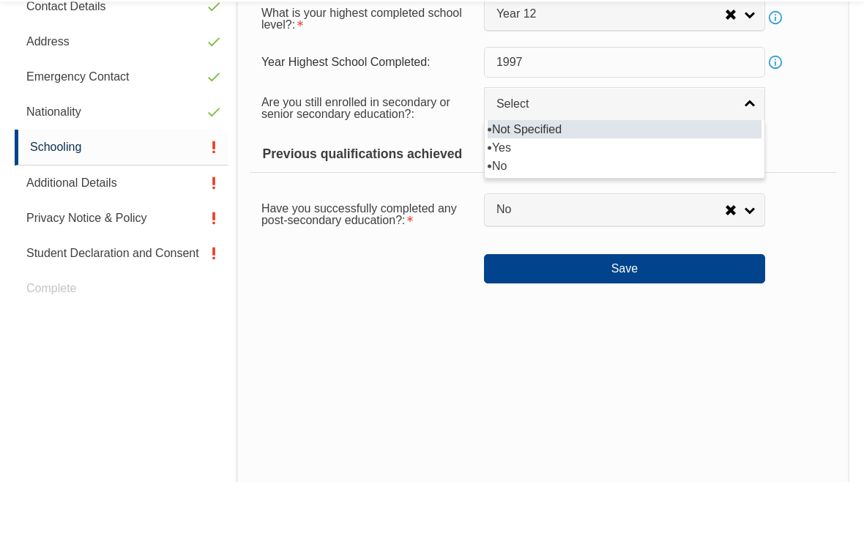
scroll to position [524, 0]
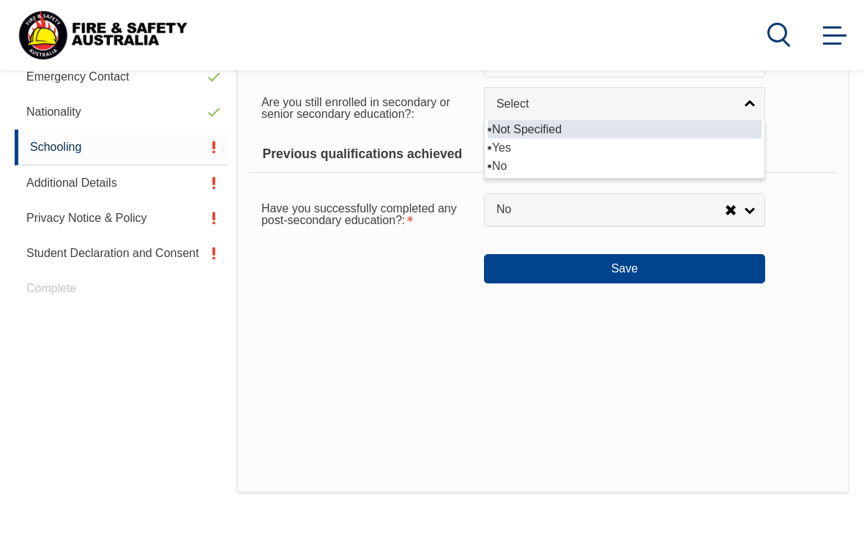
select select "false"
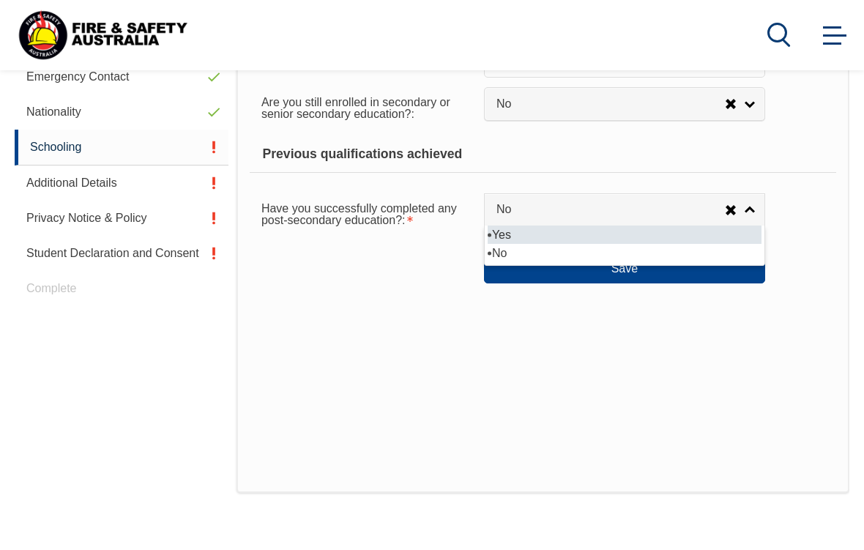
select select "true"
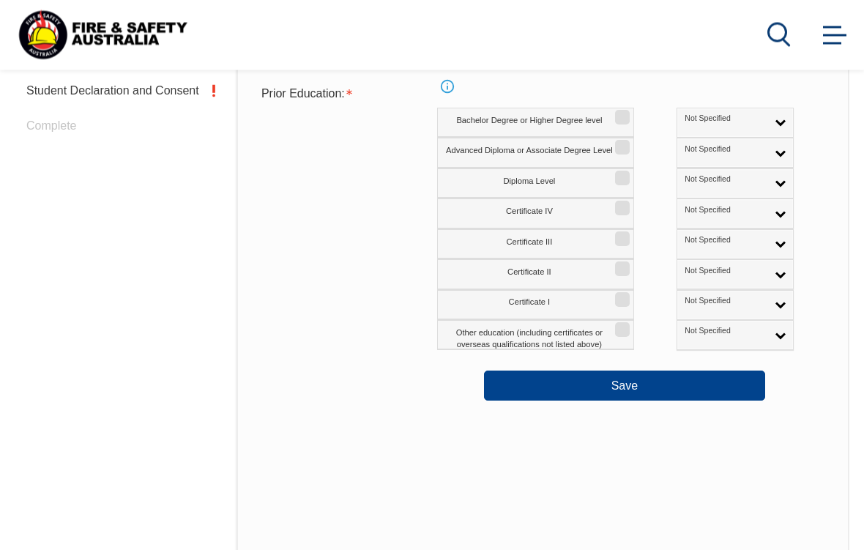
scroll to position [688, 0]
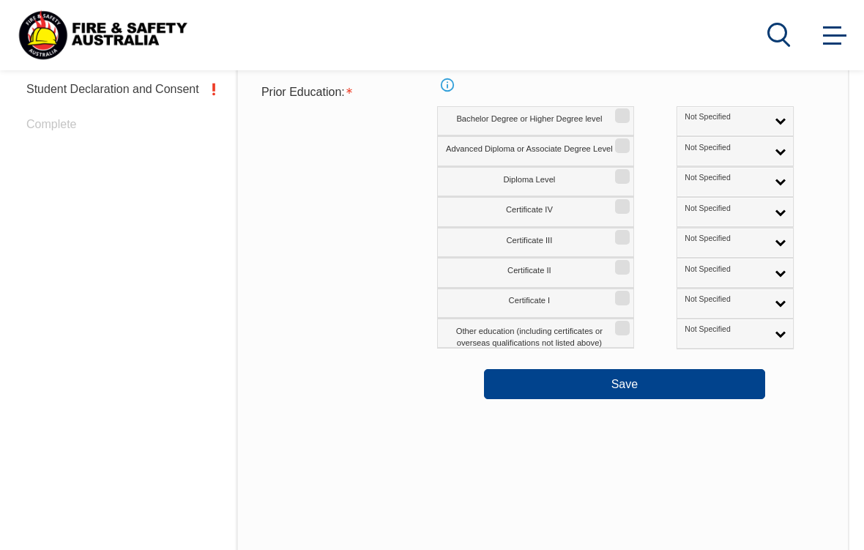
click at [624, 202] on input "Certificate IV" at bounding box center [619, 201] width 9 height 1
checkbox input "true"
click at [634, 398] on button "Save" at bounding box center [624, 383] width 281 height 29
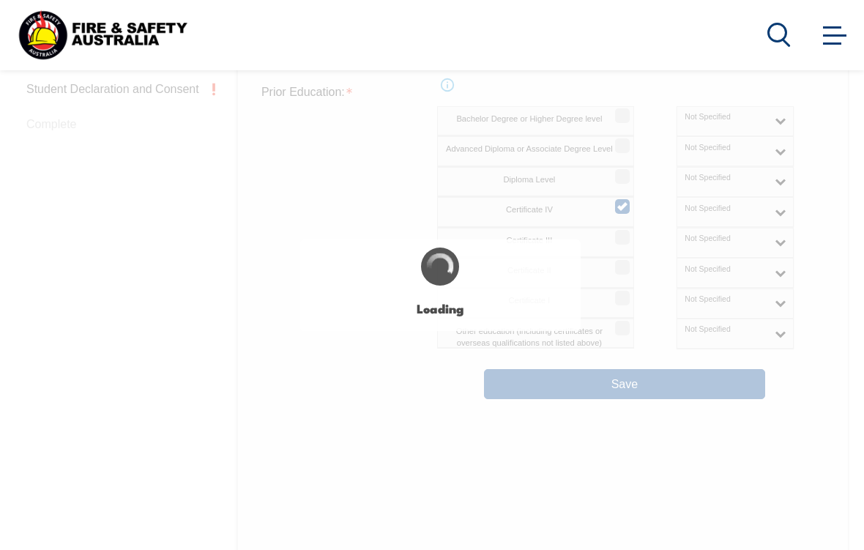
select select
select select "false"
select select "true"
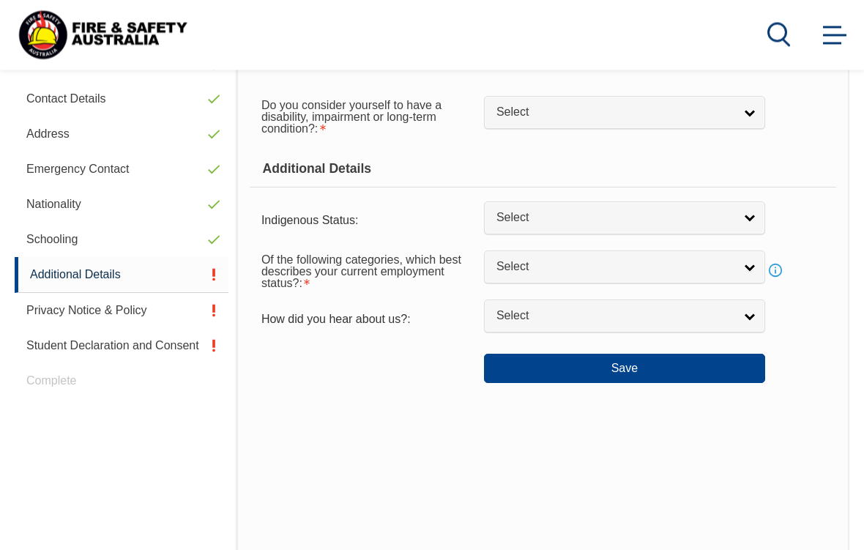
scroll to position [370, 0]
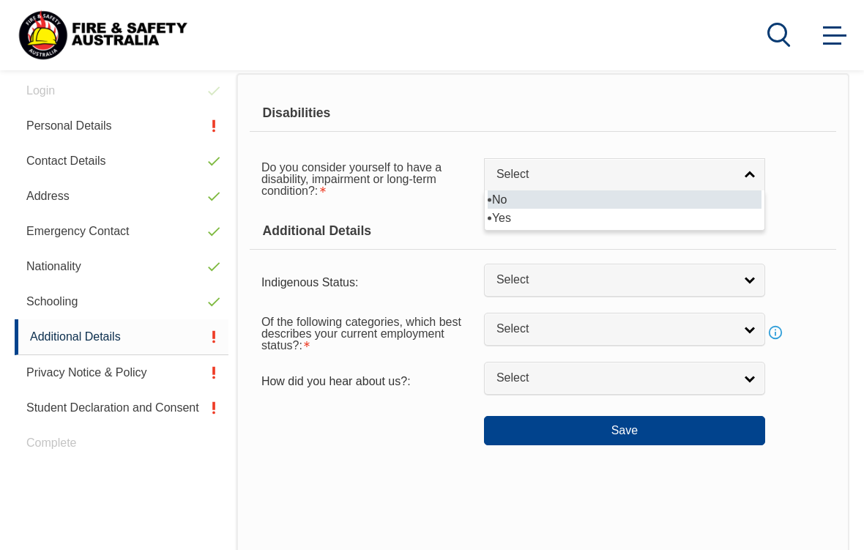
select select "false"
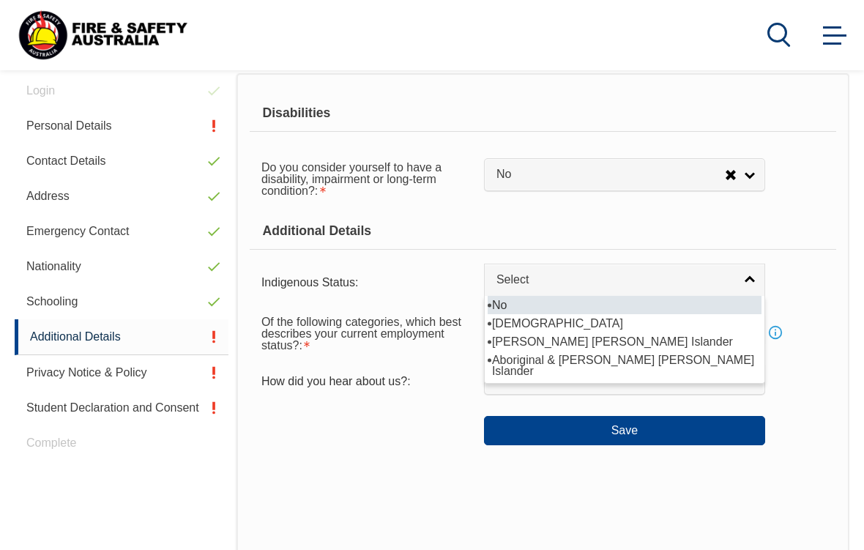
select select "4"
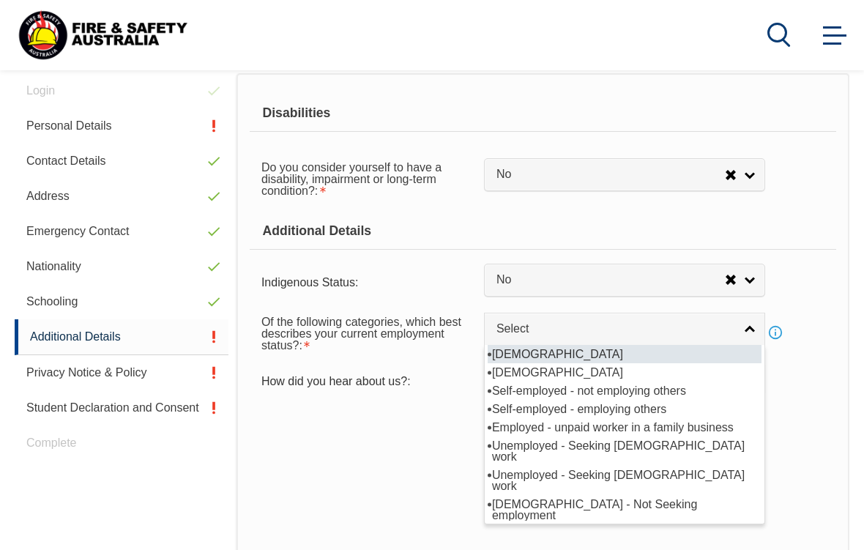
select select "2"
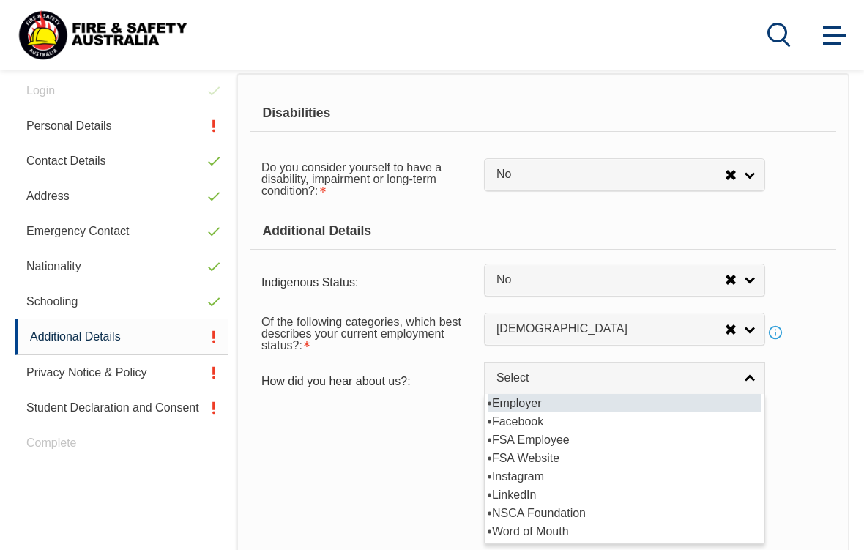
select select "8019"
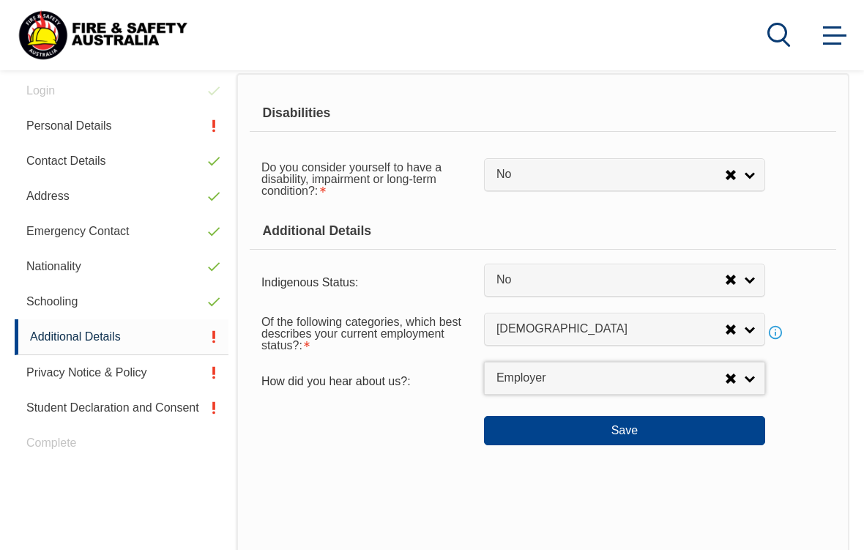
click at [634, 445] on button "Save" at bounding box center [624, 430] width 281 height 29
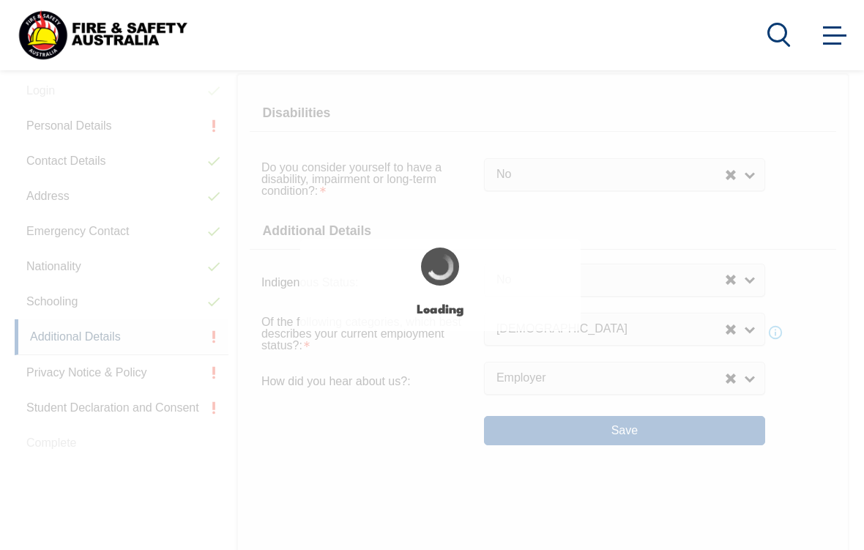
select select "false"
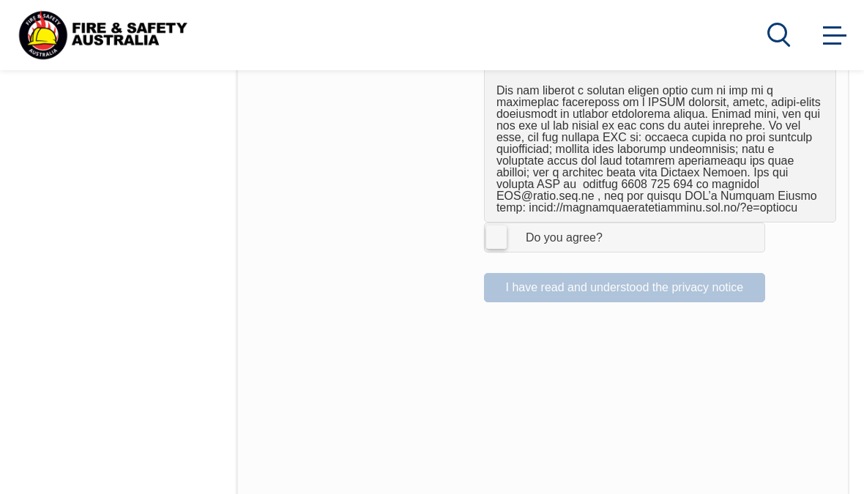
scroll to position [1107, 0]
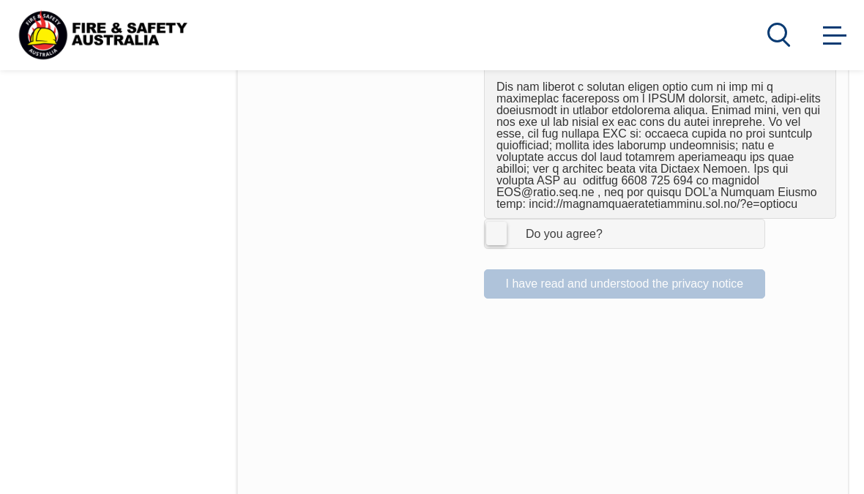
click at [502, 219] on label "I Agree Do you agree?" at bounding box center [624, 233] width 281 height 29
click at [614, 220] on input "I Agree Do you agree?" at bounding box center [626, 234] width 25 height 28
checkbox input "true"
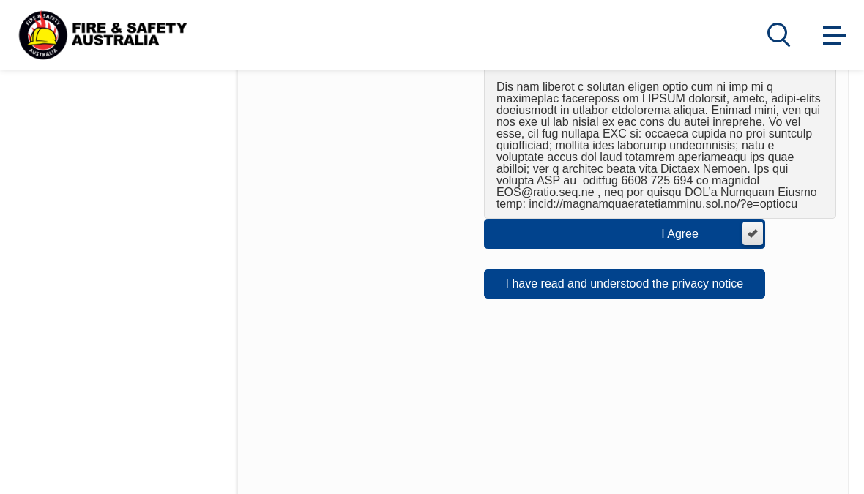
click at [618, 269] on button "I have read and understood the privacy notice" at bounding box center [624, 283] width 281 height 29
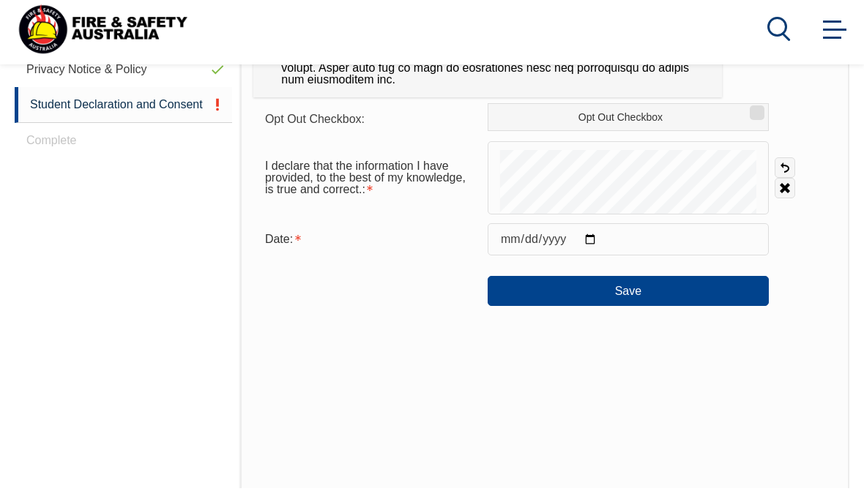
scroll to position [672, 0]
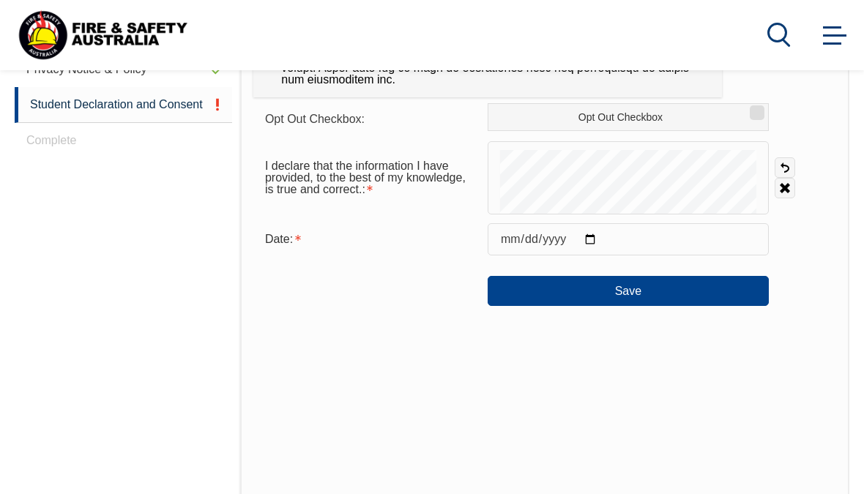
click at [643, 290] on button "Save" at bounding box center [627, 290] width 281 height 29
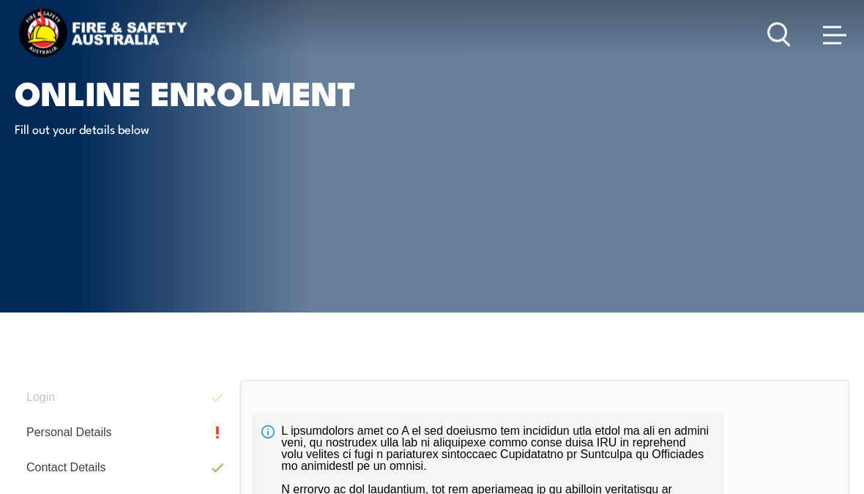
scroll to position [0, 0]
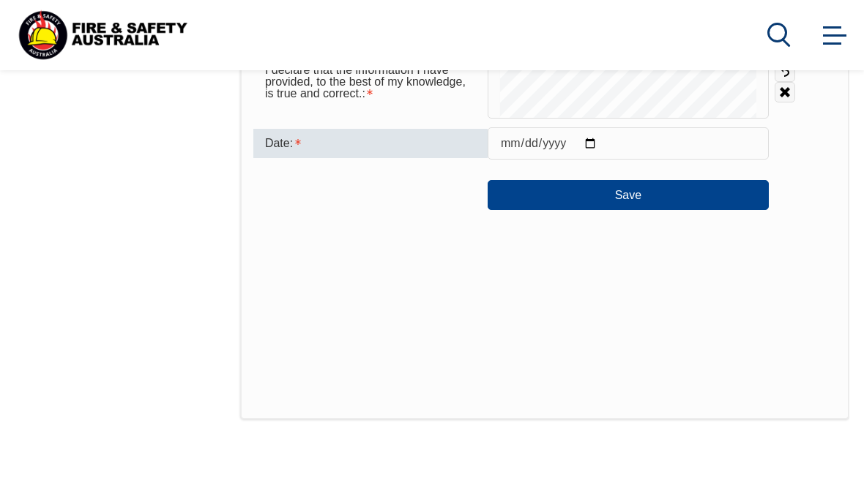
click at [627, 193] on button "Save" at bounding box center [627, 194] width 281 height 29
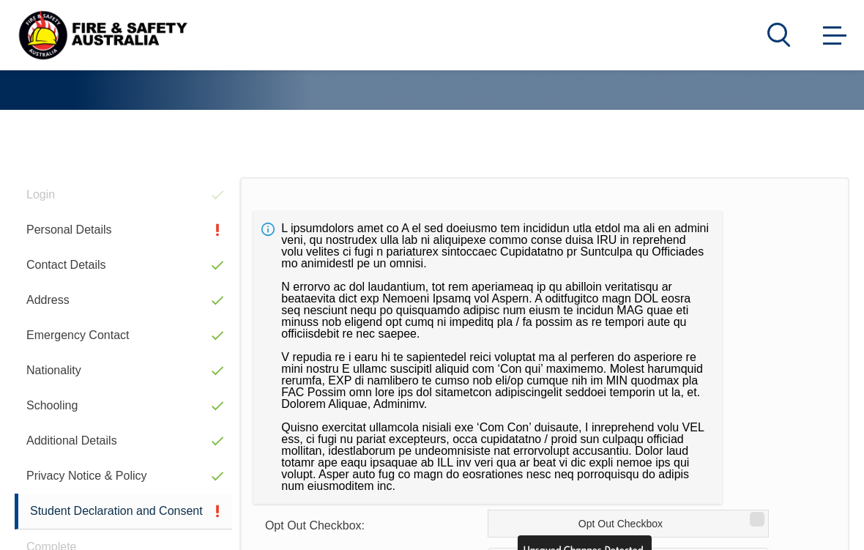
click at [59, 228] on link "Personal Details" at bounding box center [123, 229] width 217 height 35
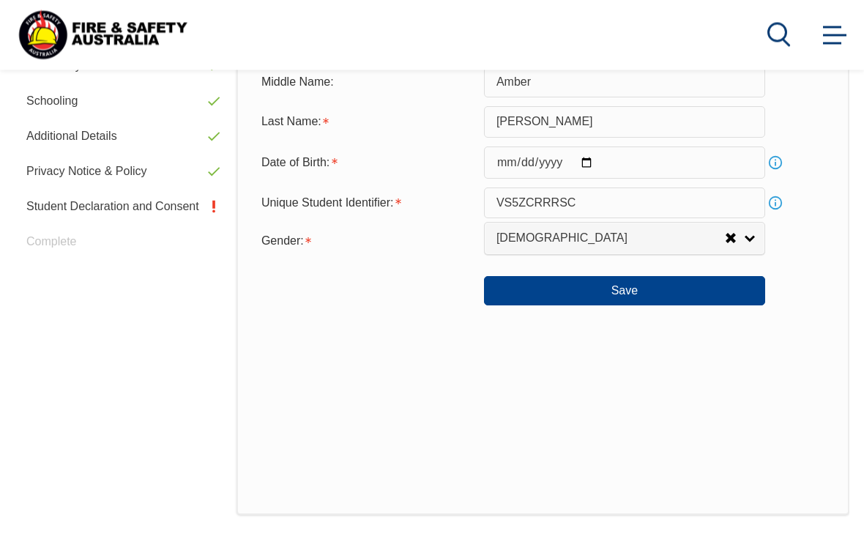
scroll to position [571, 0]
click at [632, 305] on button "Save" at bounding box center [624, 290] width 281 height 29
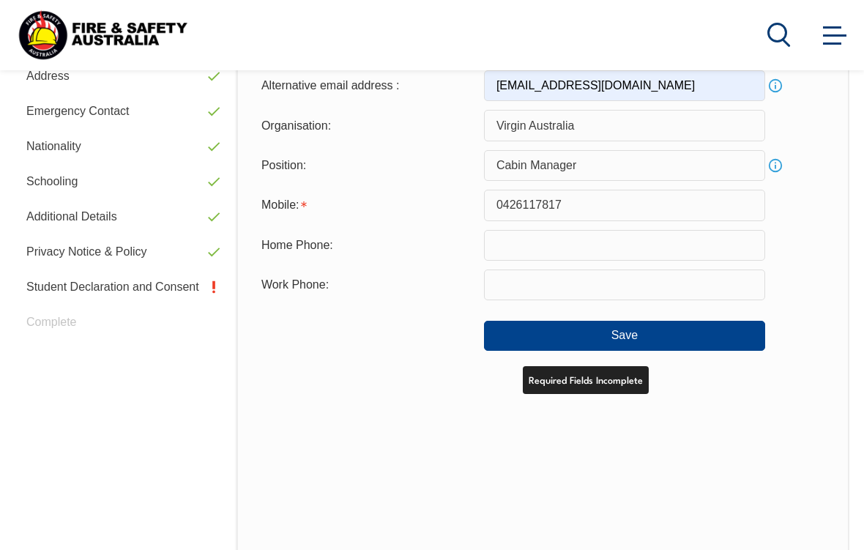
click at [63, 288] on link "Student Declaration and Consent" at bounding box center [122, 286] width 214 height 35
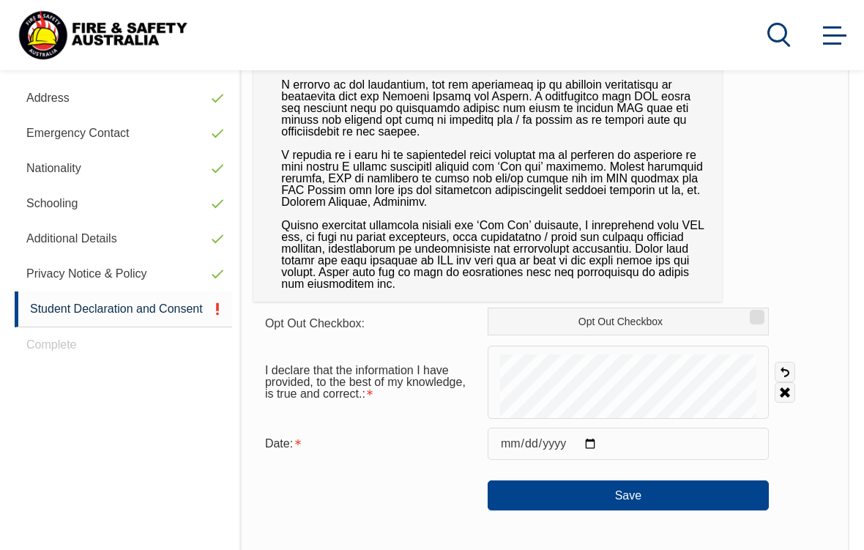
scroll to position [471, 0]
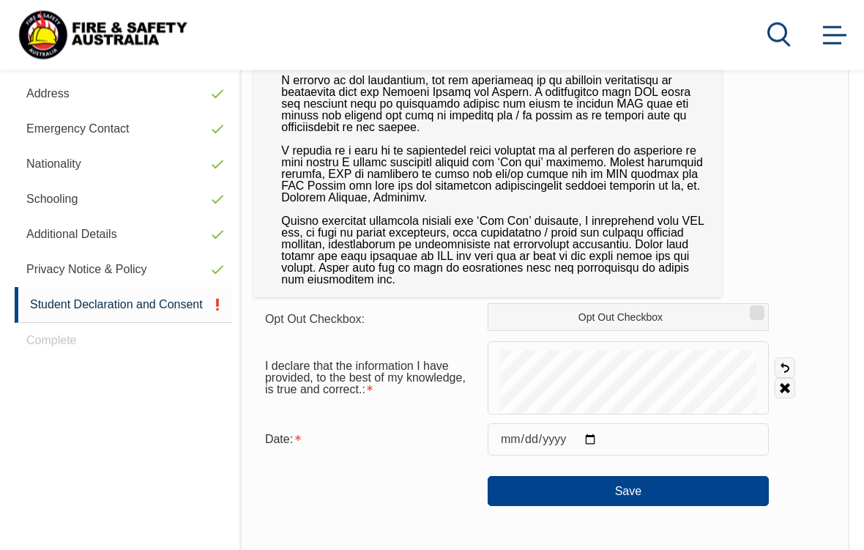
click at [758, 309] on input "Opt Out Checkbox" at bounding box center [754, 307] width 9 height 1
click at [759, 309] on input "Opt Out Checkbox" at bounding box center [754, 307] width 9 height 1
checkbox input "false"
click at [627, 493] on button "Save" at bounding box center [627, 490] width 281 height 29
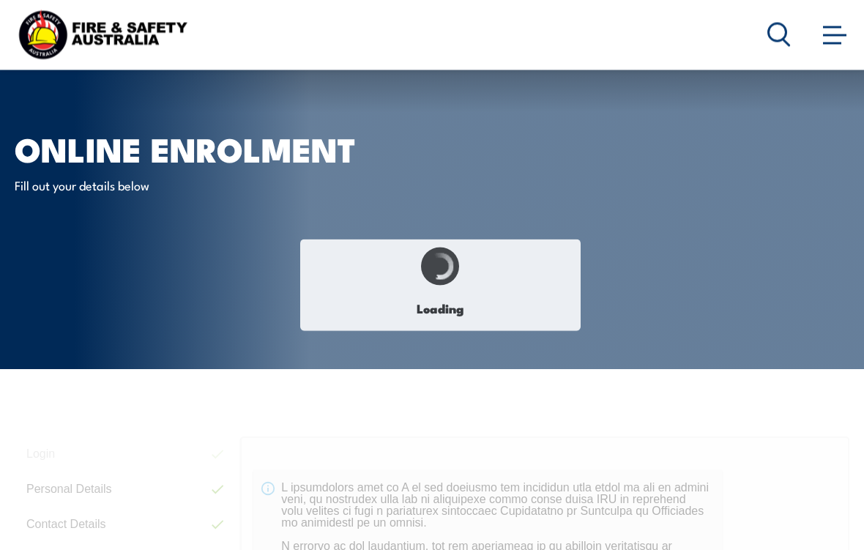
scroll to position [0, 0]
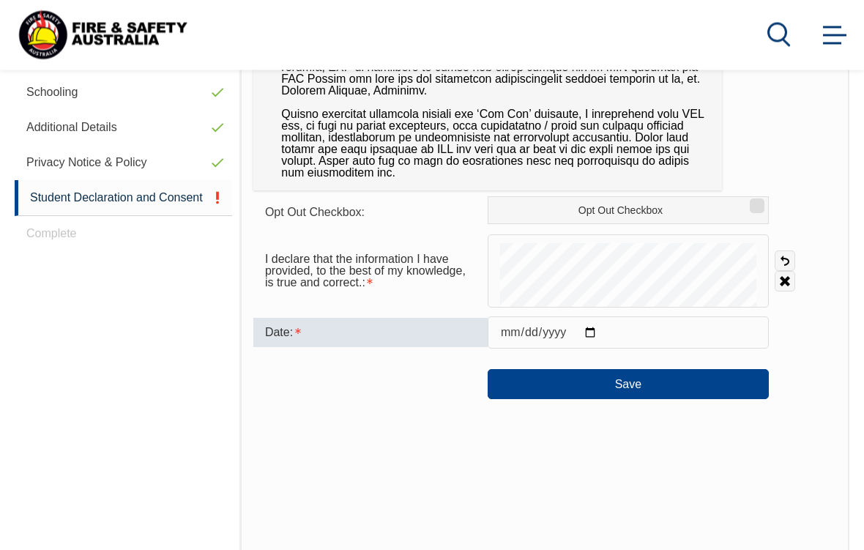
click at [373, 323] on div "Date:" at bounding box center [370, 332] width 234 height 29
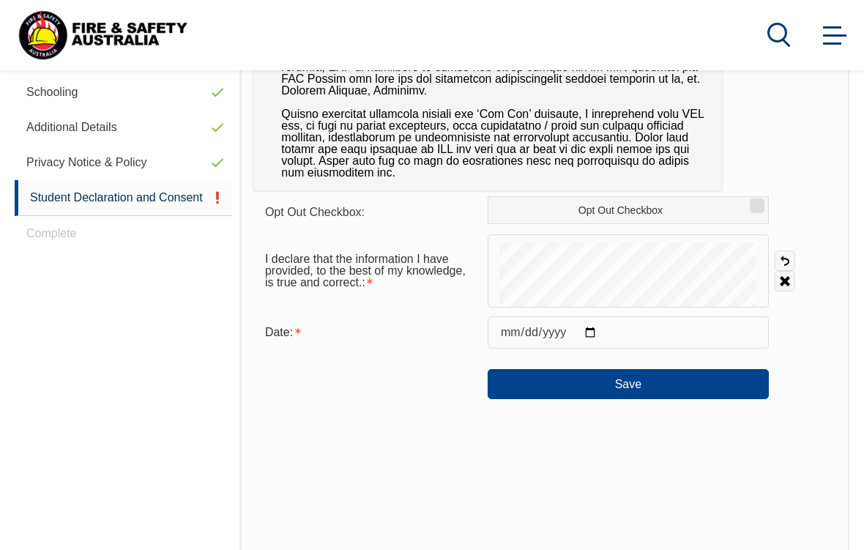
click at [317, 342] on div "Date:" at bounding box center [370, 332] width 234 height 28
click at [345, 330] on div "Date:" at bounding box center [370, 332] width 234 height 28
click at [366, 333] on div "Date:" at bounding box center [370, 332] width 234 height 28
click at [351, 333] on div "Date:" at bounding box center [370, 332] width 234 height 28
click at [366, 332] on div "Date:" at bounding box center [370, 332] width 234 height 28
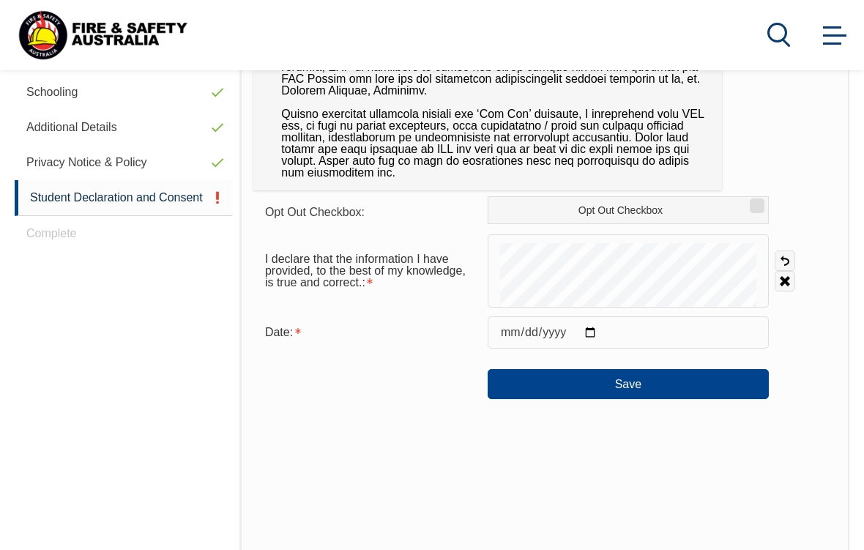
click at [523, 336] on input "date" at bounding box center [627, 332] width 281 height 32
type input "2025-08-19"
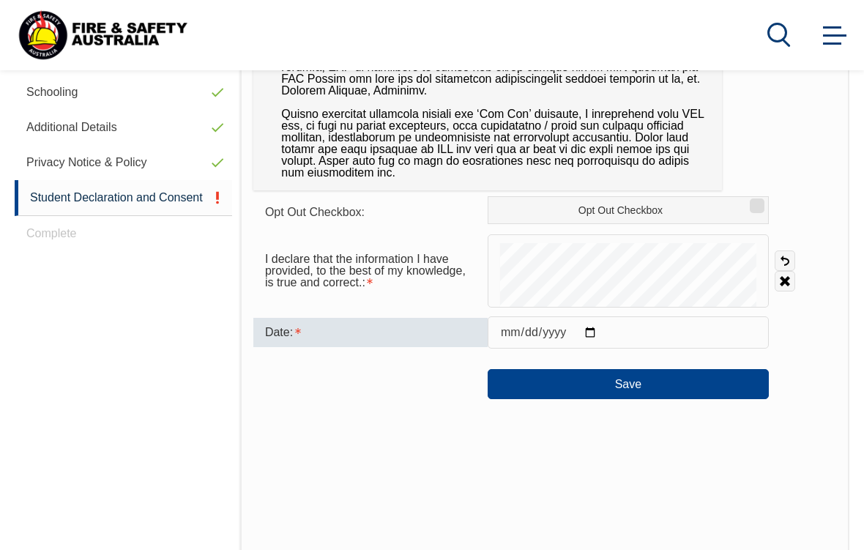
click at [558, 493] on div "Opt Out Checkbox: Opt Out Checkbox I declare that the information I have provid…" at bounding box center [544, 236] width 609 height 744
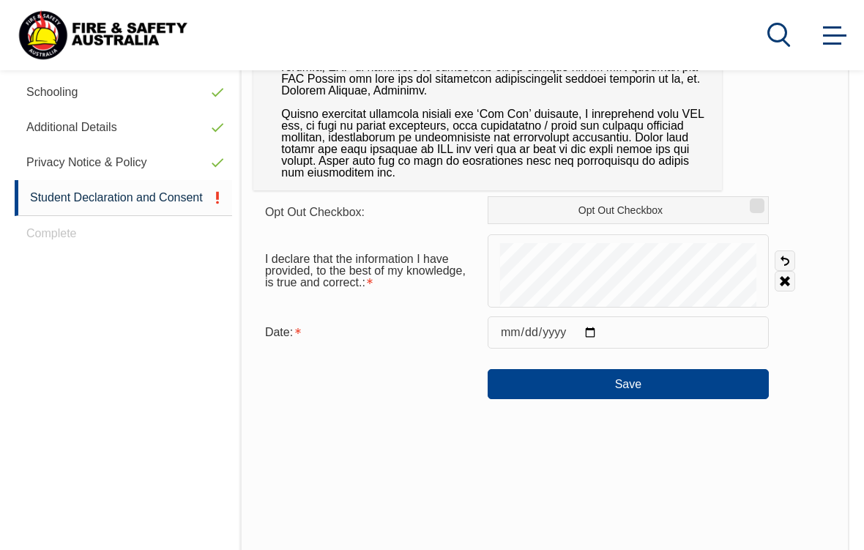
click at [659, 384] on button "Save" at bounding box center [627, 383] width 281 height 29
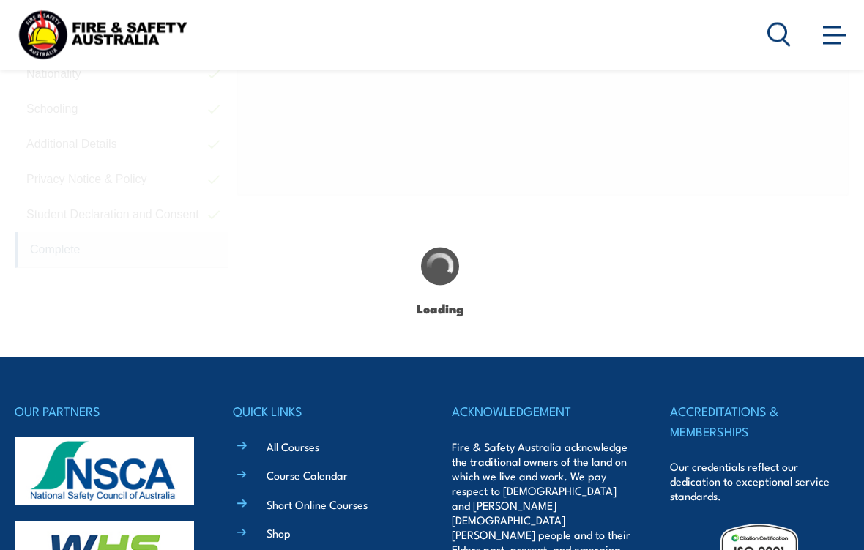
scroll to position [487, 0]
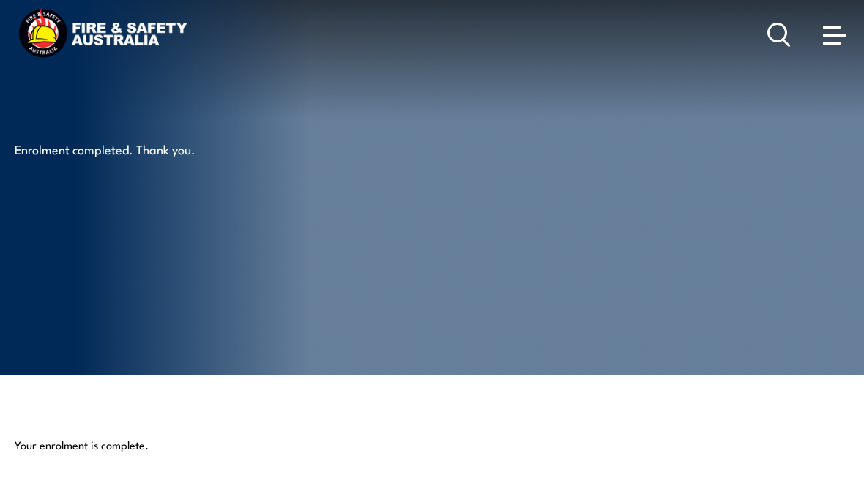
click at [830, 25] on link at bounding box center [834, 34] width 29 height 29
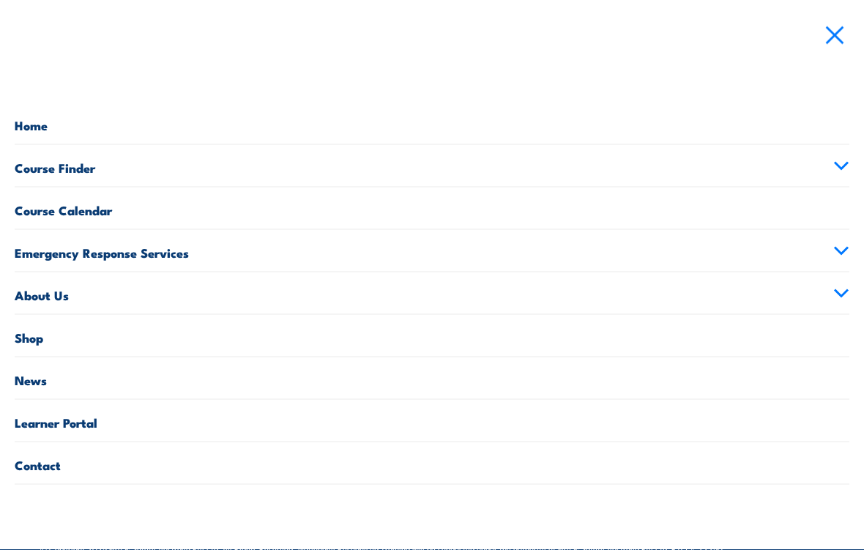
scroll to position [419, 0]
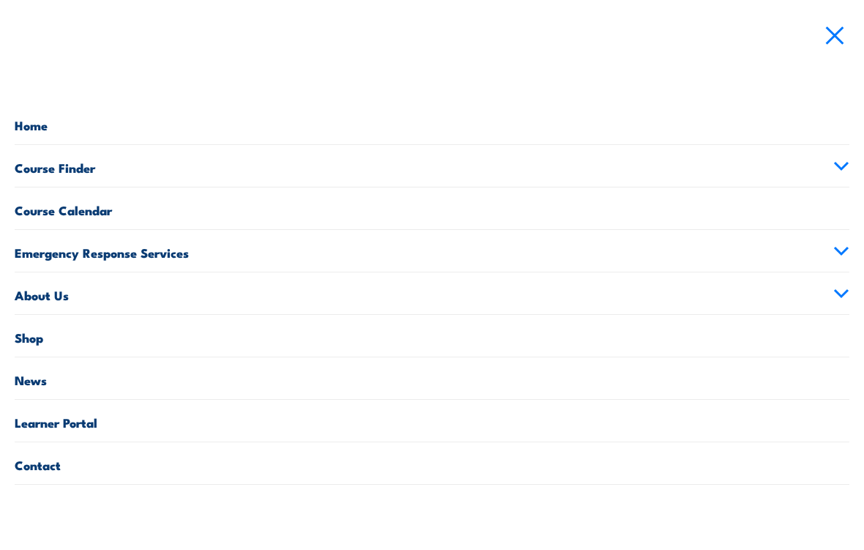
click at [54, 421] on link "Learner Portal" at bounding box center [432, 421] width 834 height 42
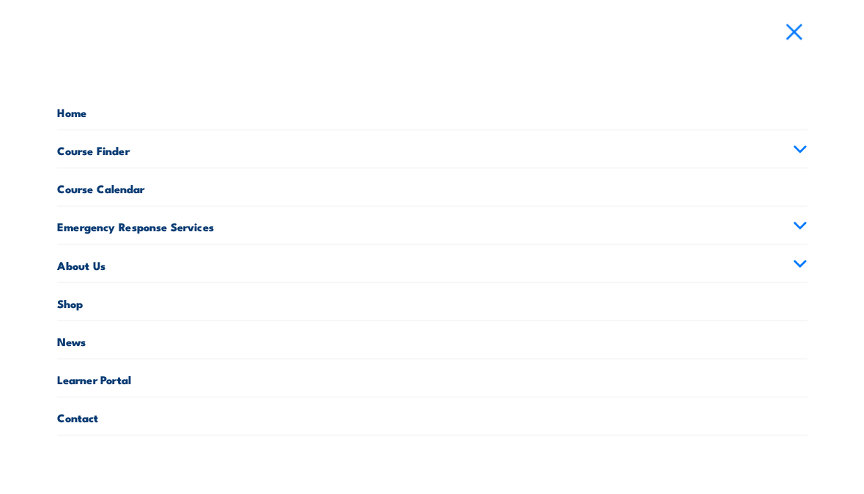
scroll to position [475, 0]
